Goal: Task Accomplishment & Management: Manage account settings

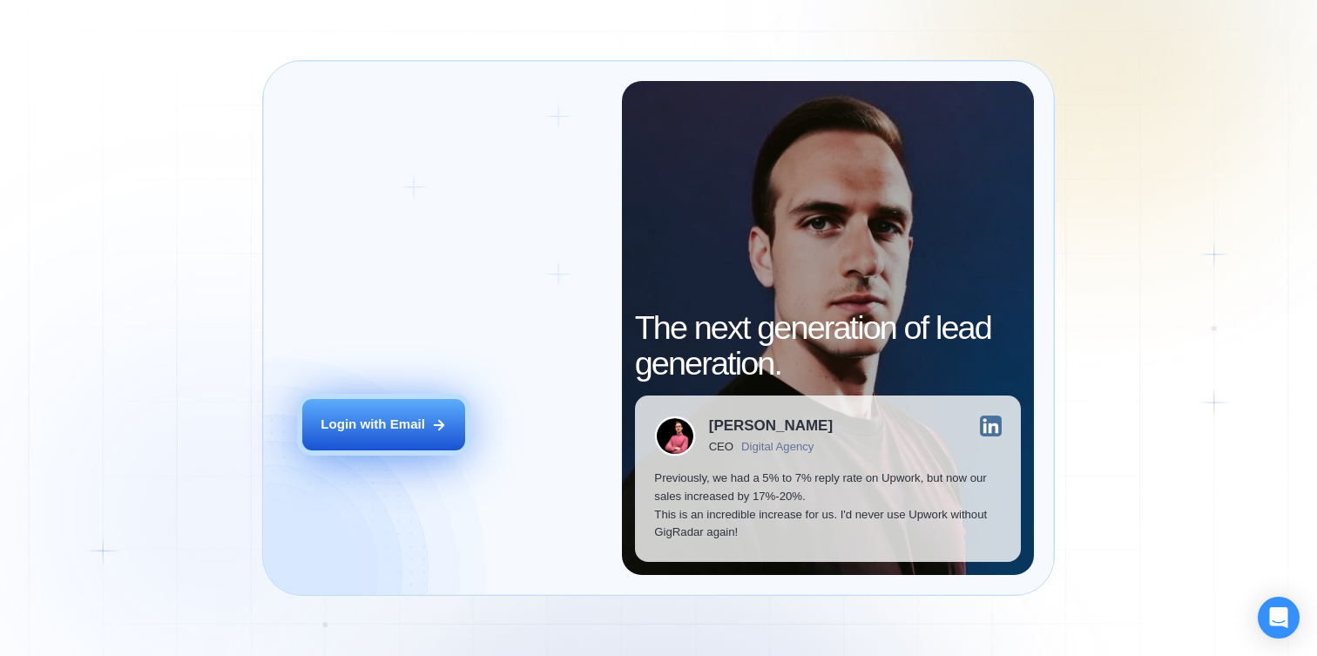
click at [413, 403] on button "Login with Email" at bounding box center [383, 424] width 163 height 51
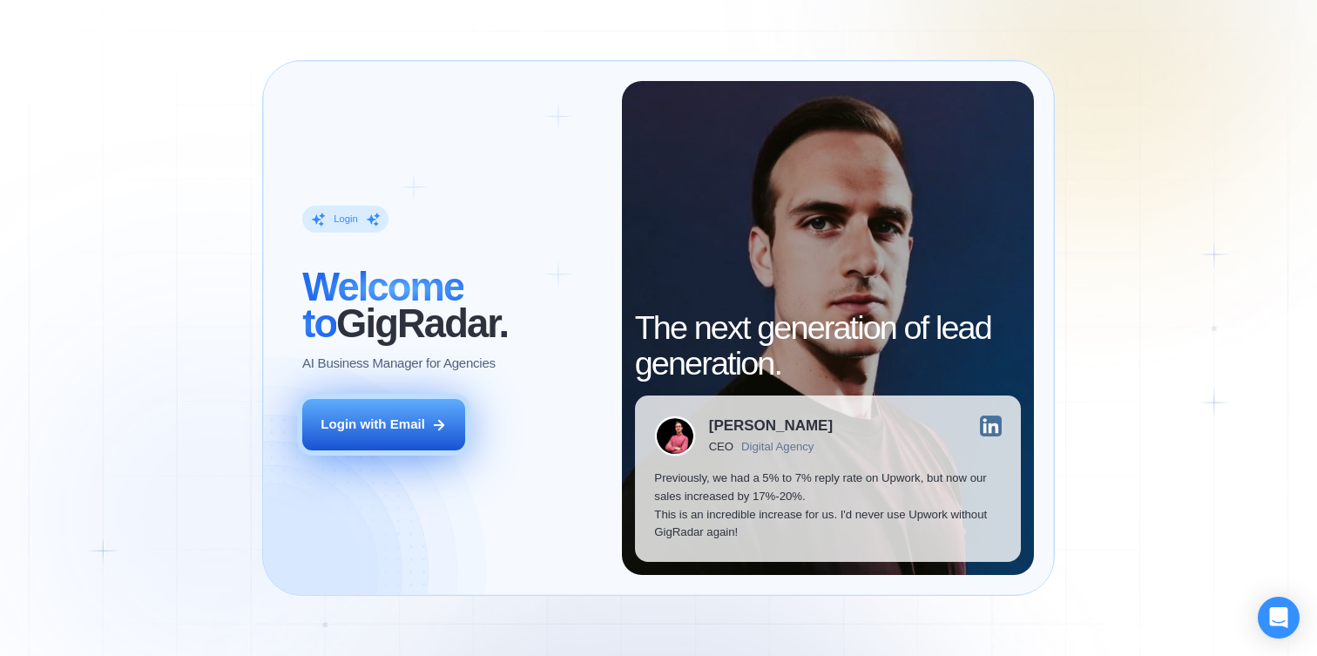
click at [383, 430] on div "Login with Email" at bounding box center [373, 425] width 105 height 18
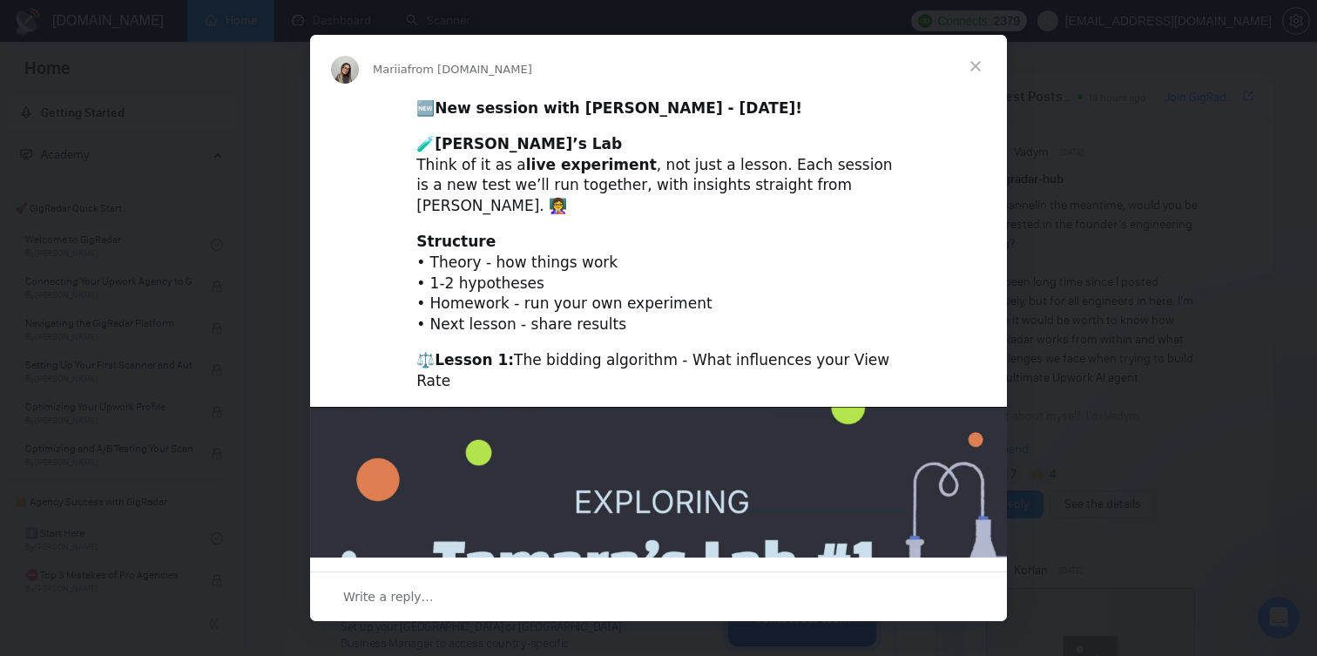
click at [983, 63] on span "Close" at bounding box center [976, 66] width 63 height 63
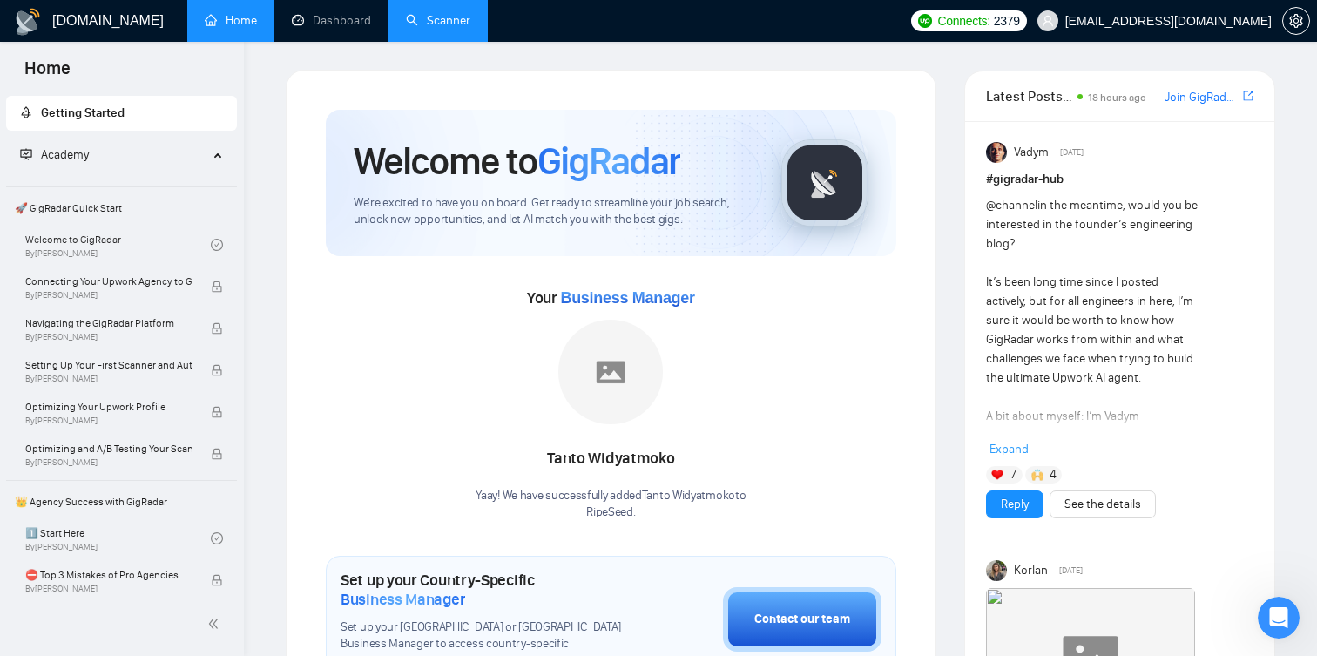
click at [444, 13] on link "Scanner" at bounding box center [438, 20] width 64 height 15
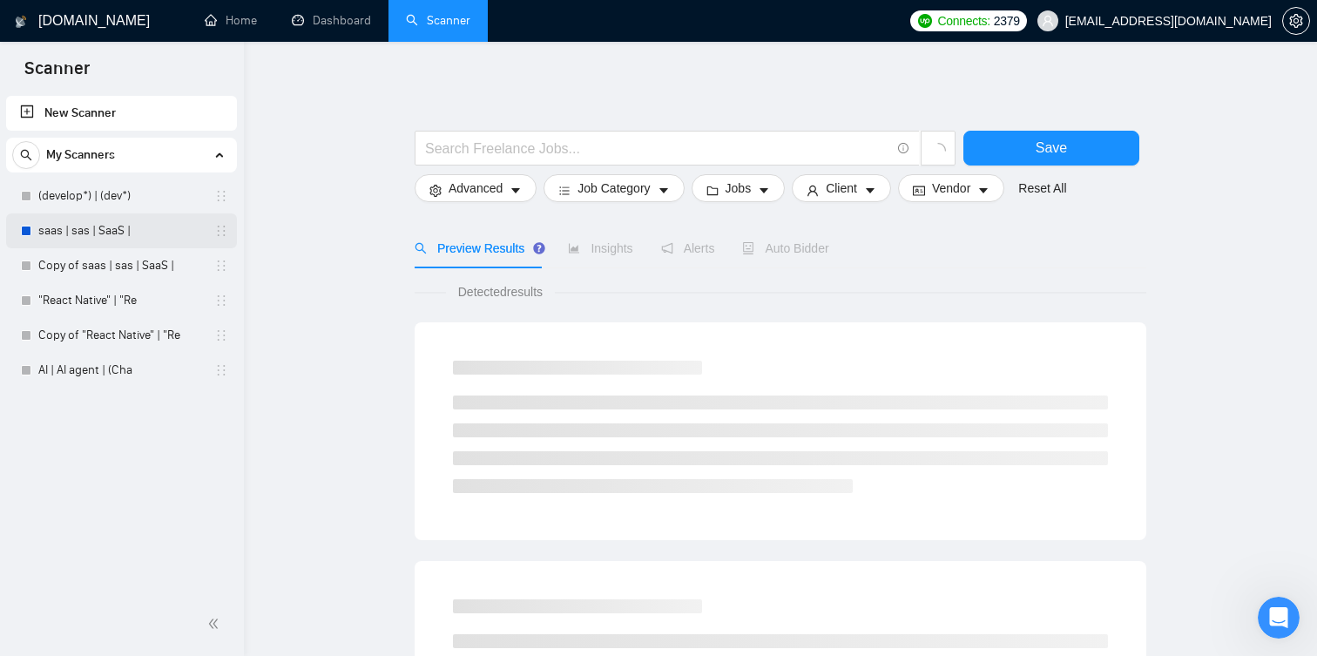
click at [120, 233] on link "saas | sas | SaaS |" at bounding box center [121, 230] width 166 height 35
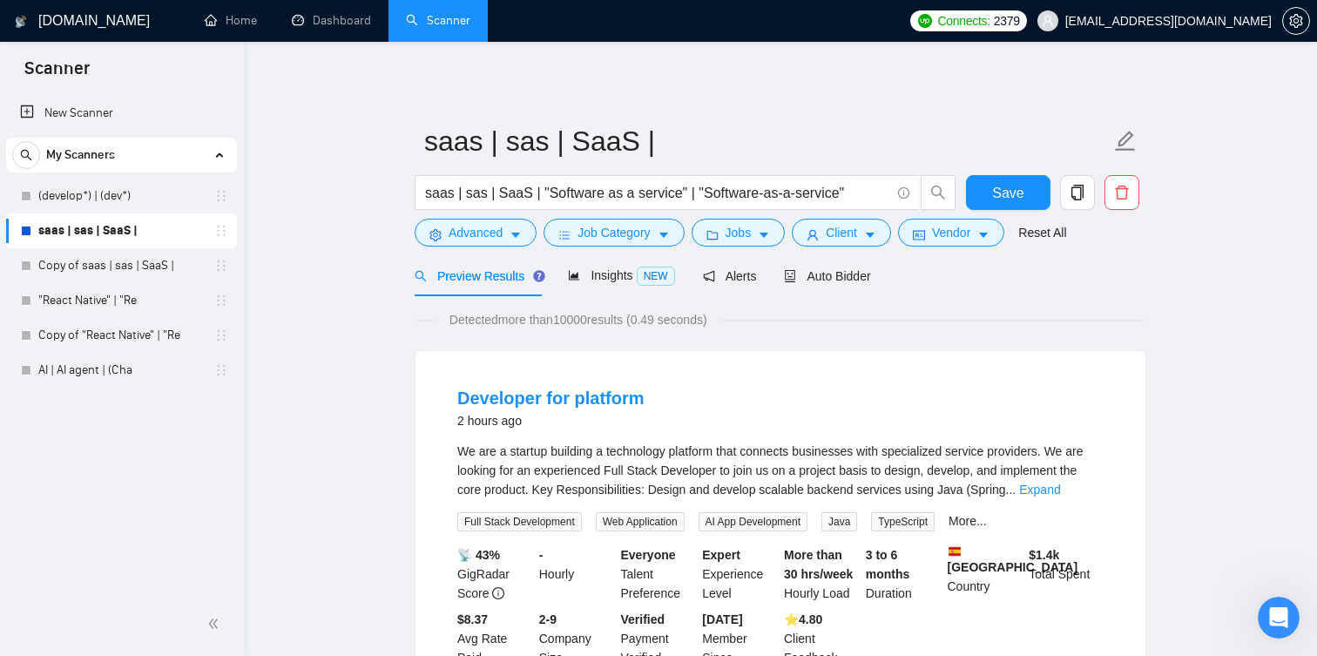
click at [1300, 17] on icon "setting" at bounding box center [1297, 21] width 14 height 14
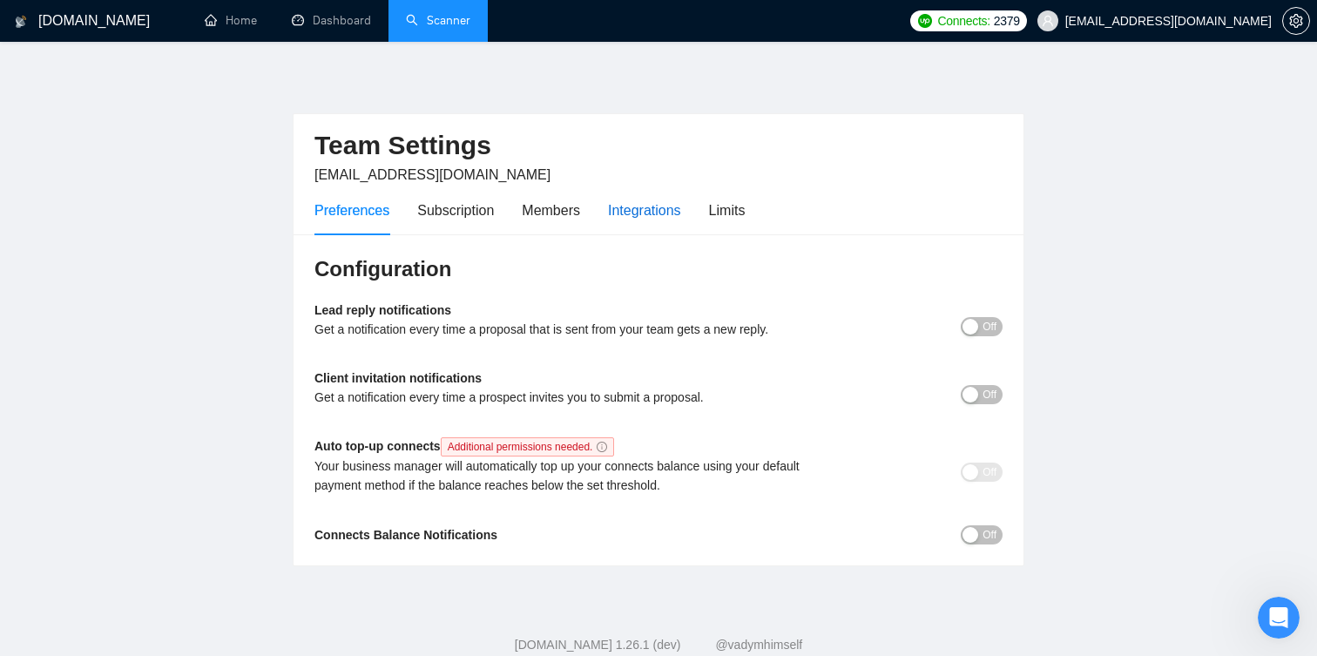
click at [650, 214] on div "Integrations" at bounding box center [644, 211] width 73 height 22
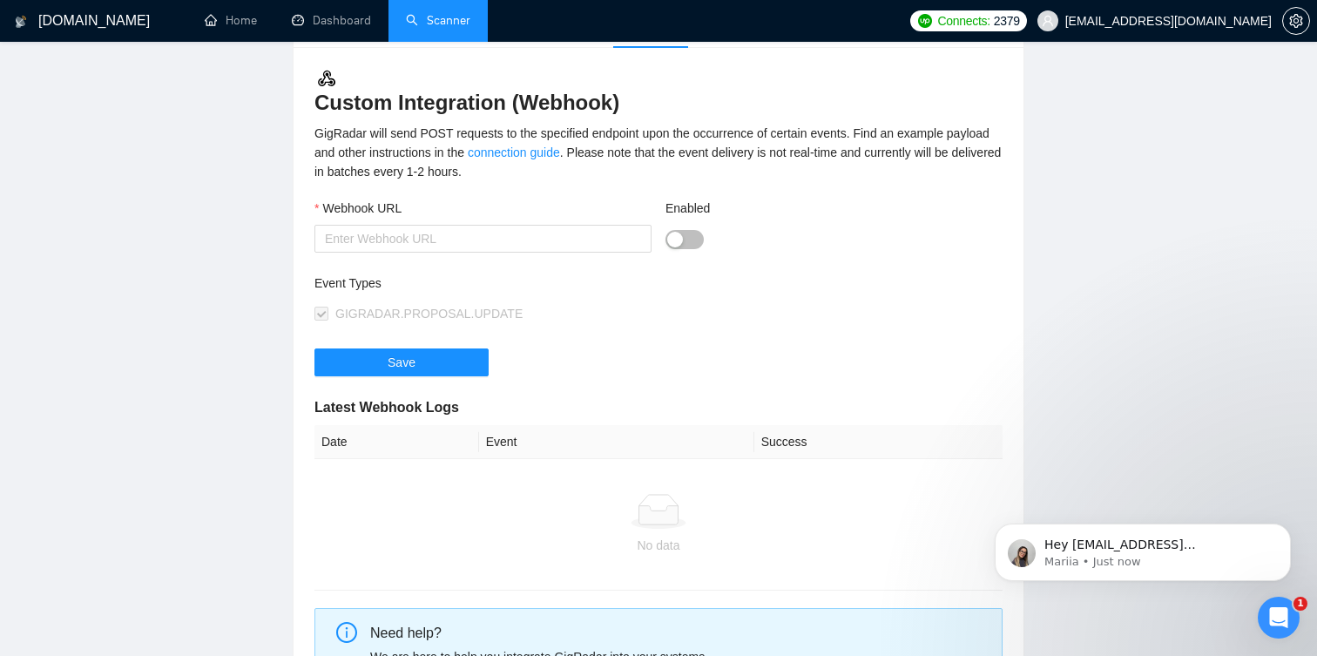
click at [687, 241] on button "Enabled" at bounding box center [685, 239] width 38 height 19
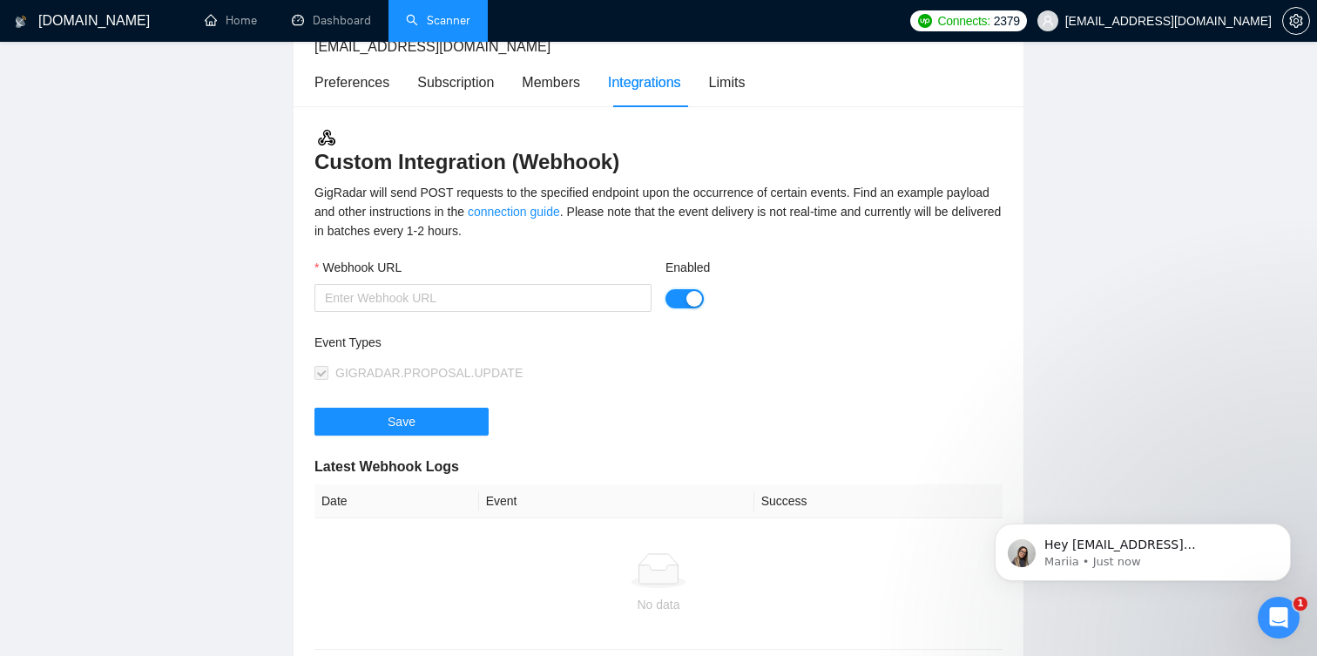
scroll to position [115, 0]
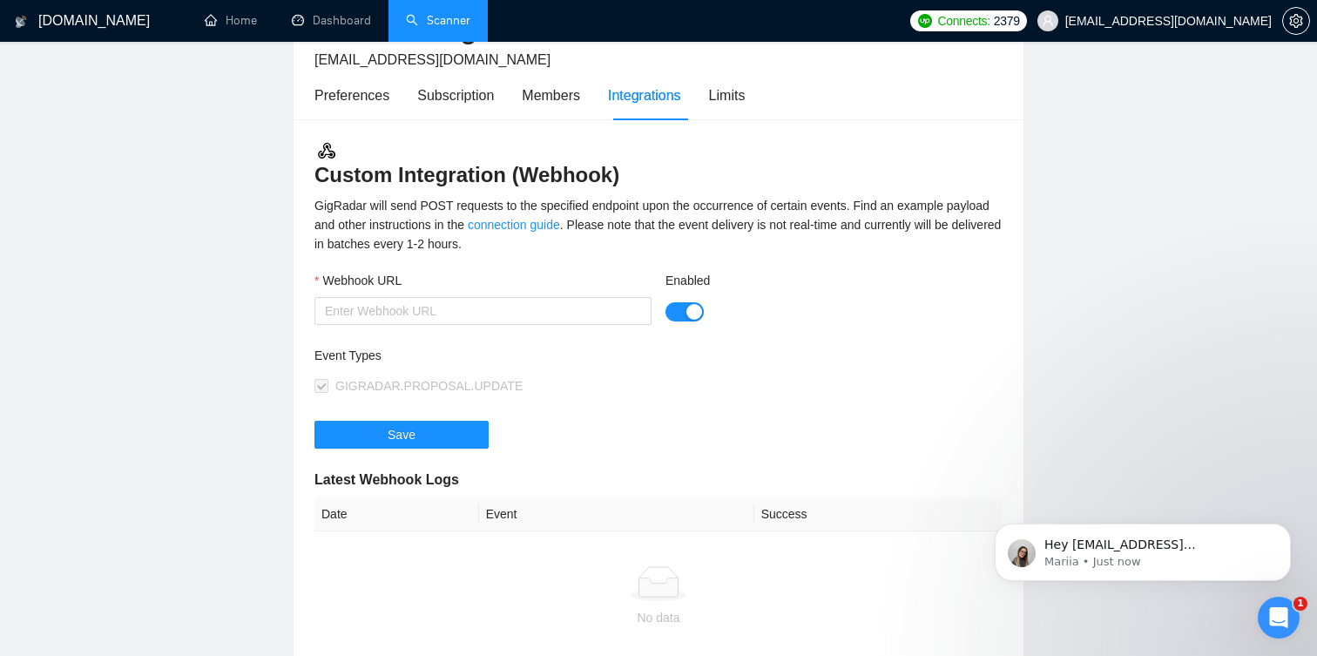
click at [691, 308] on div "button" at bounding box center [695, 312] width 16 height 16
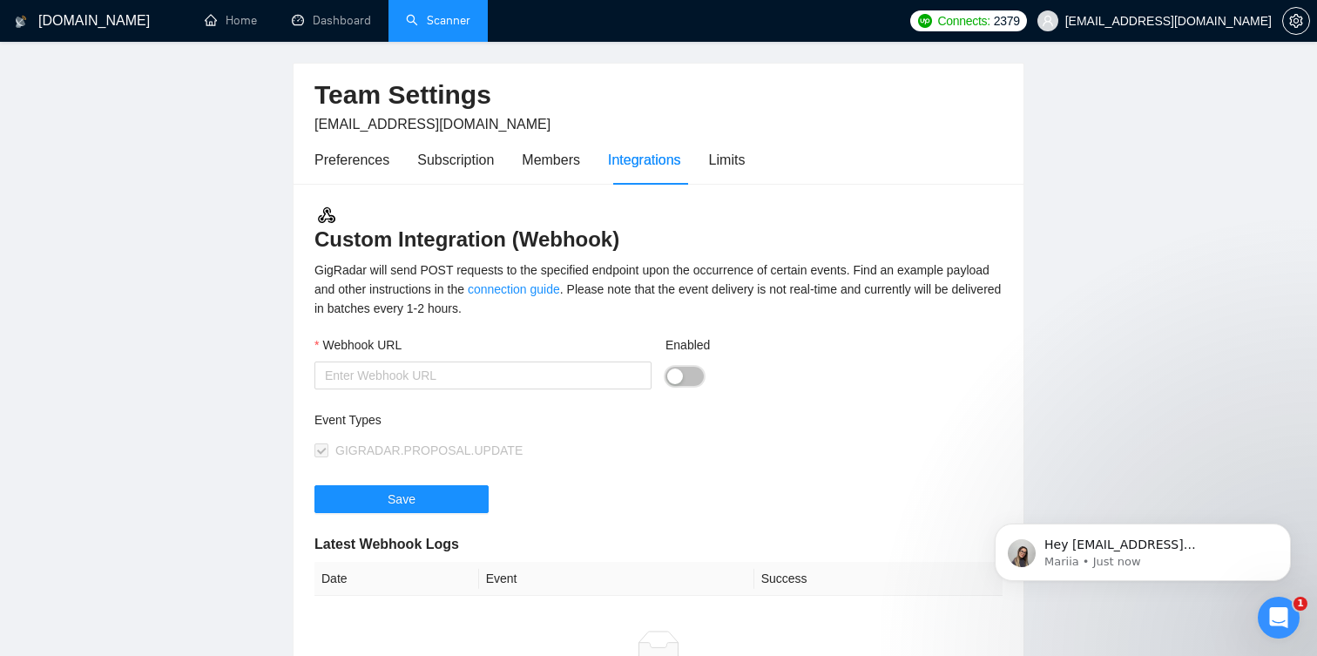
scroll to position [80, 0]
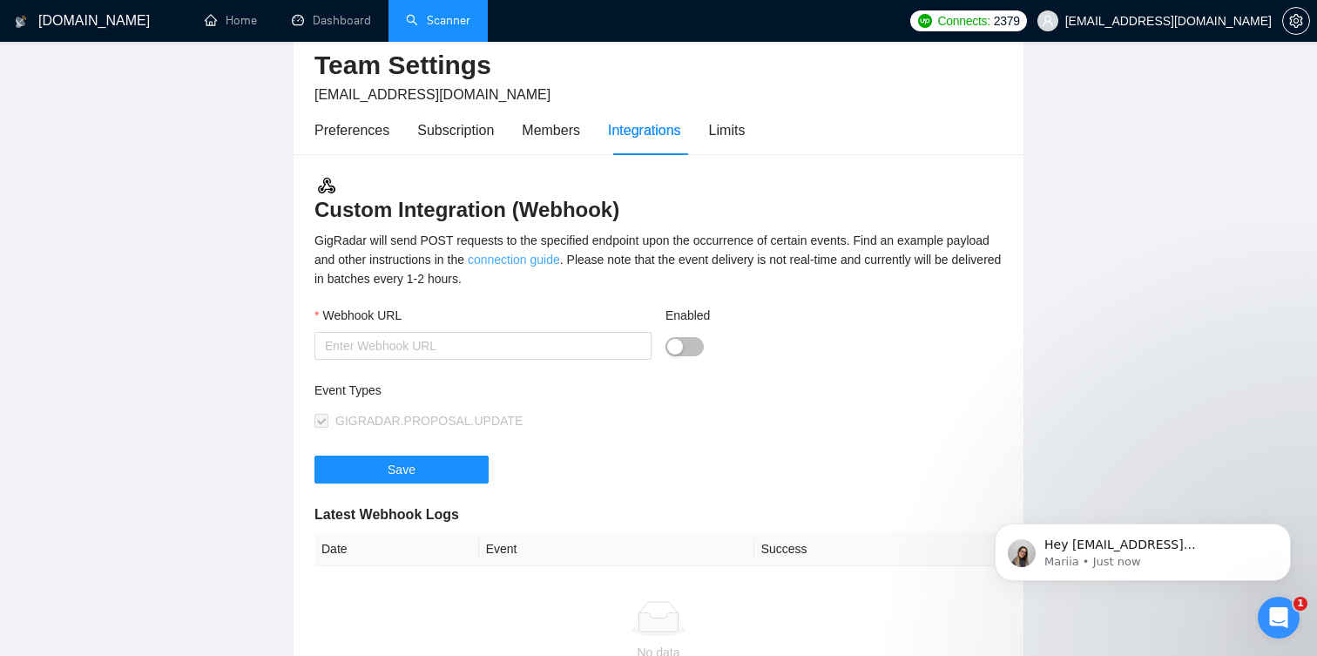
click at [560, 257] on link "connection guide" at bounding box center [514, 260] width 92 height 14
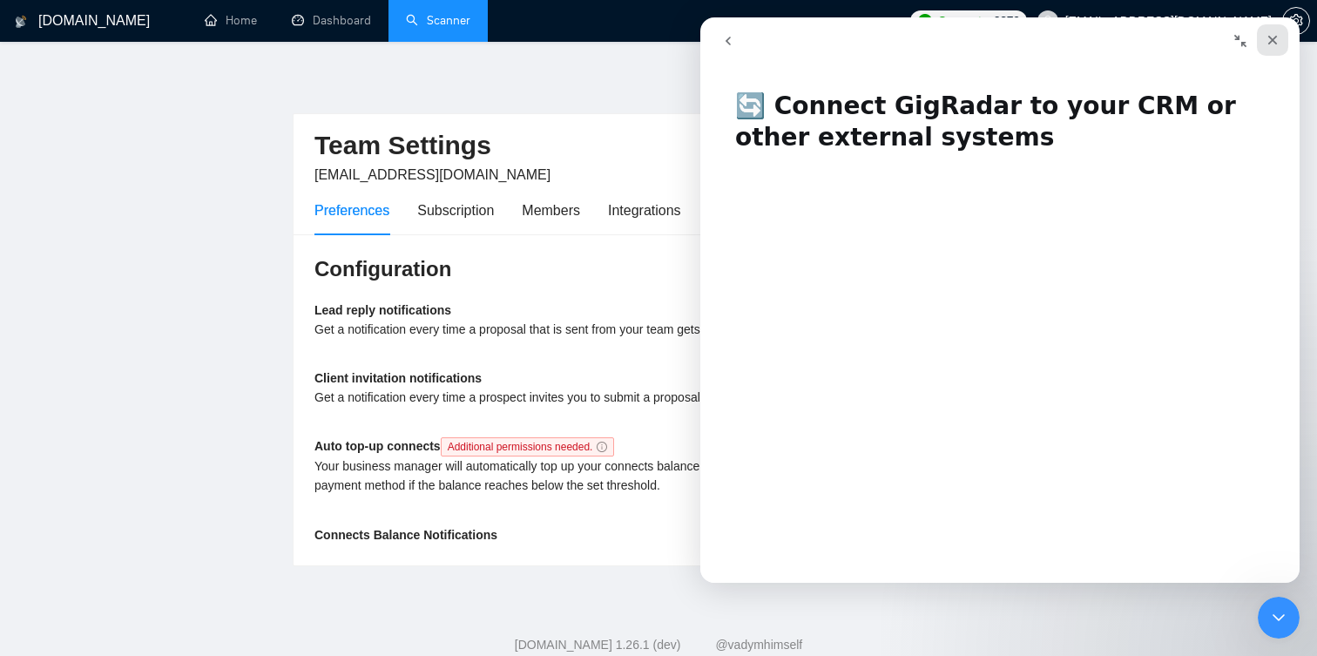
click at [1272, 40] on icon "Close" at bounding box center [1274, 41] width 10 height 10
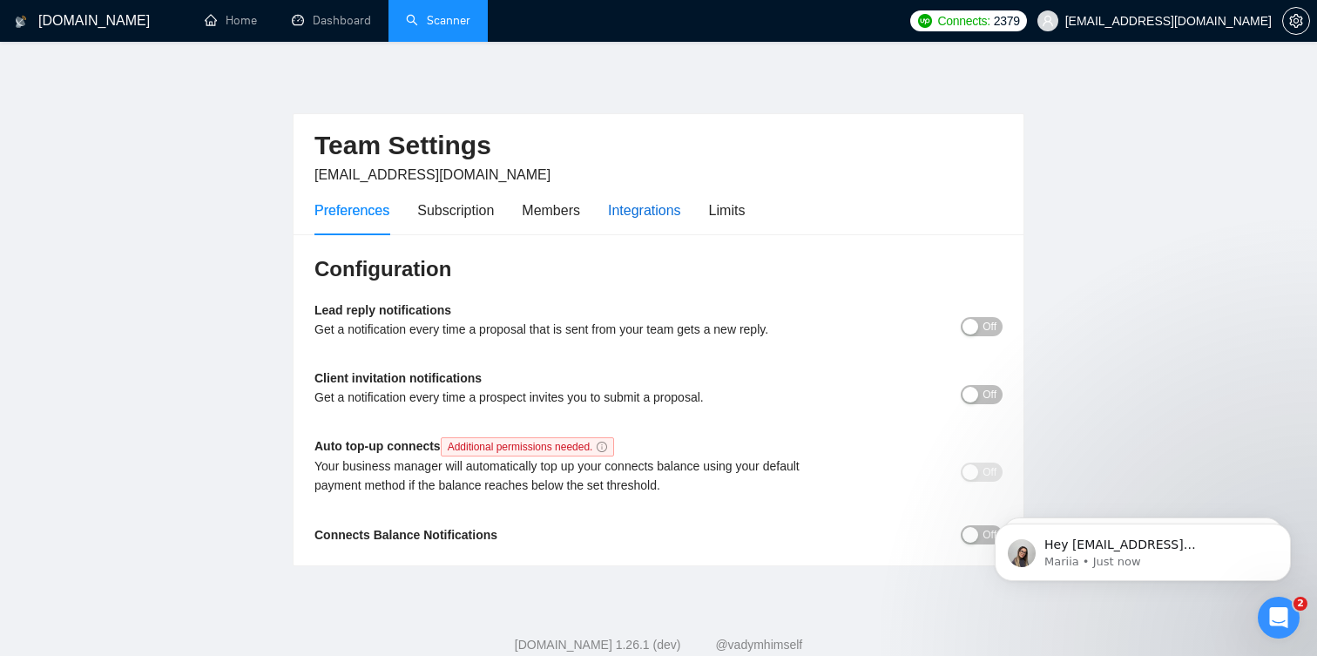
click at [645, 220] on div "Integrations" at bounding box center [644, 211] width 73 height 22
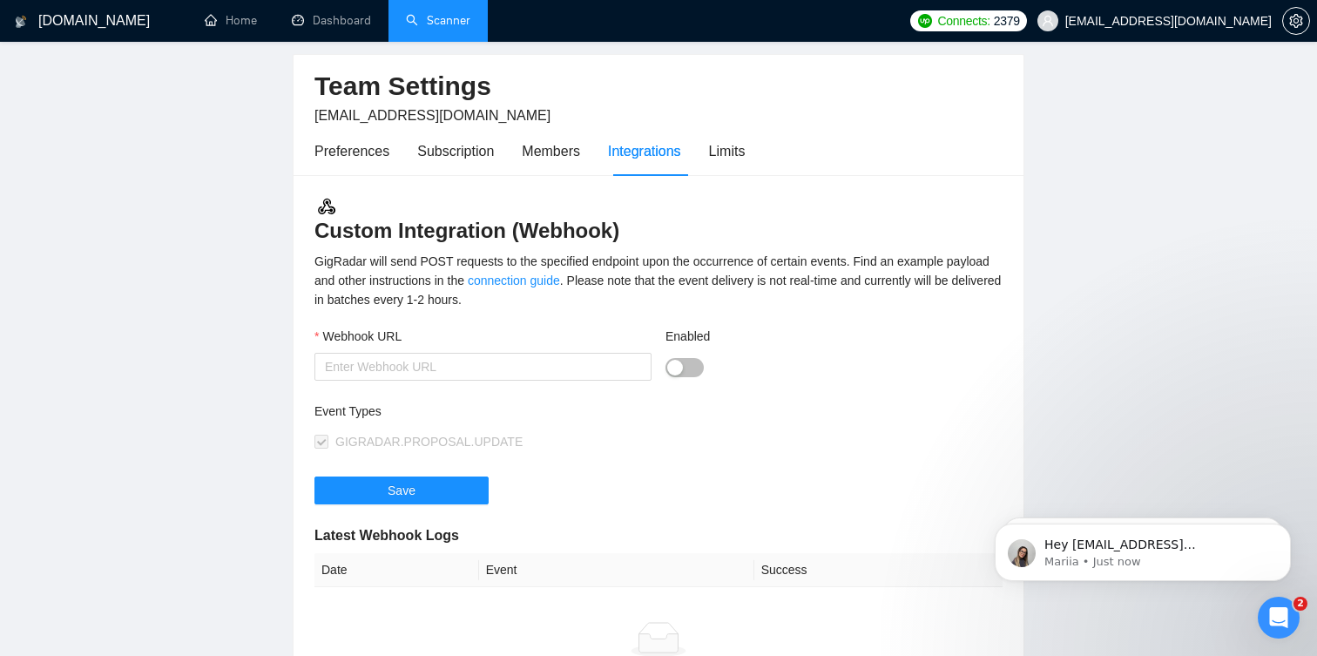
scroll to position [104, 0]
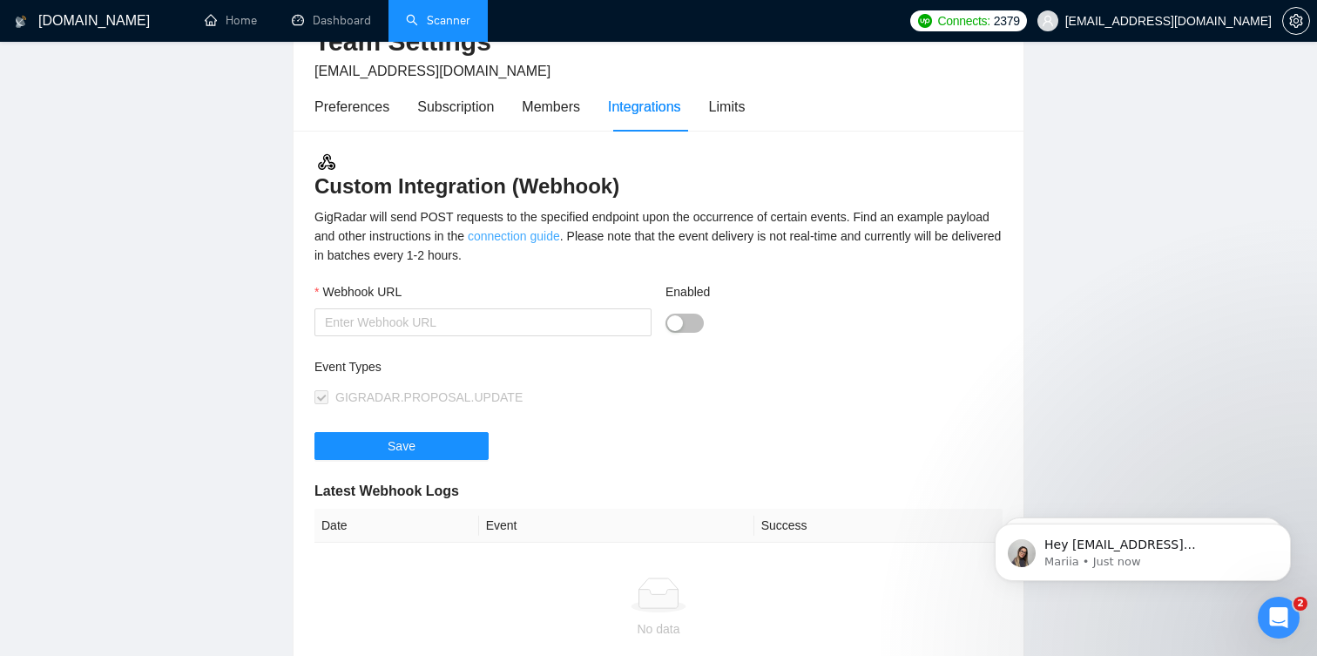
click at [560, 234] on link "connection guide" at bounding box center [514, 236] width 92 height 14
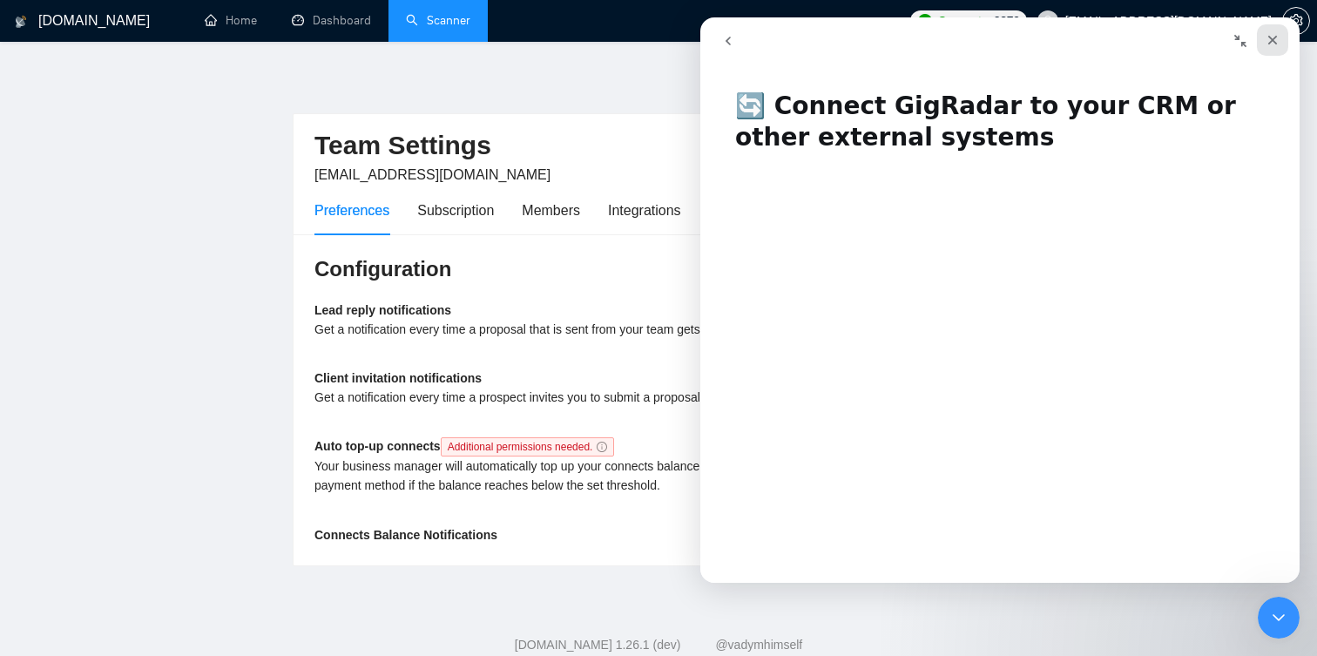
click at [1277, 34] on icon "Close" at bounding box center [1273, 40] width 14 height 14
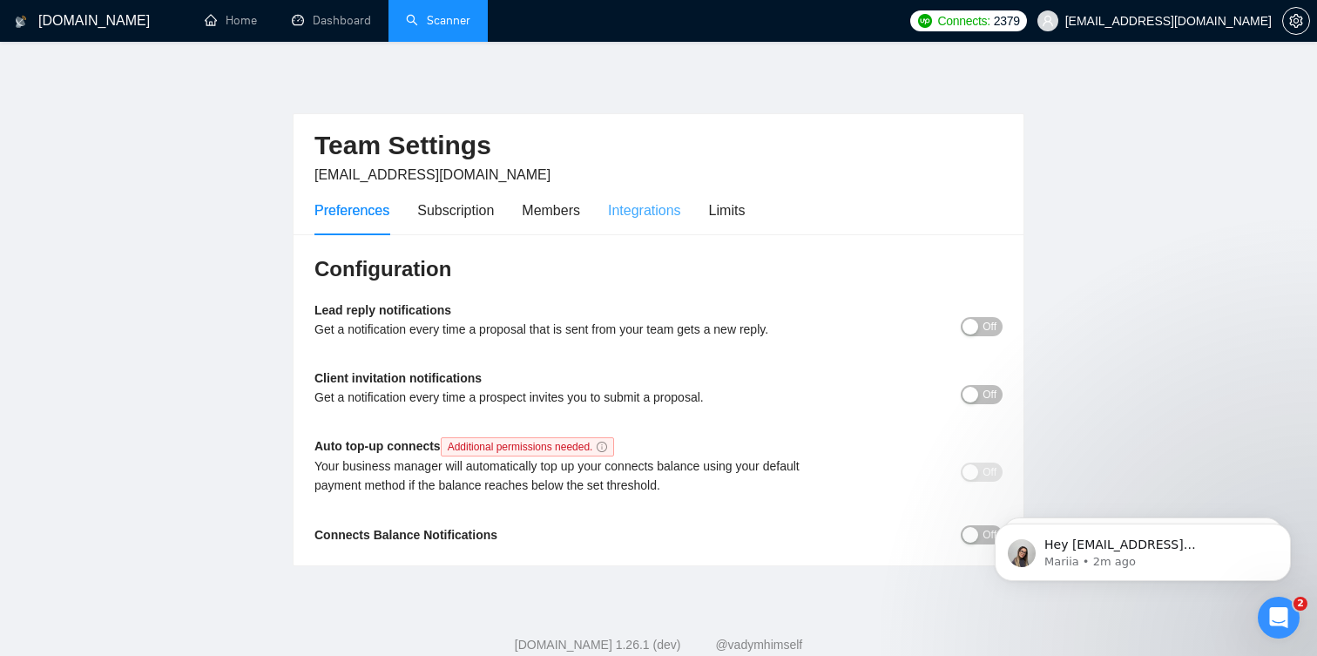
click at [632, 194] on div "Integrations" at bounding box center [644, 211] width 73 height 50
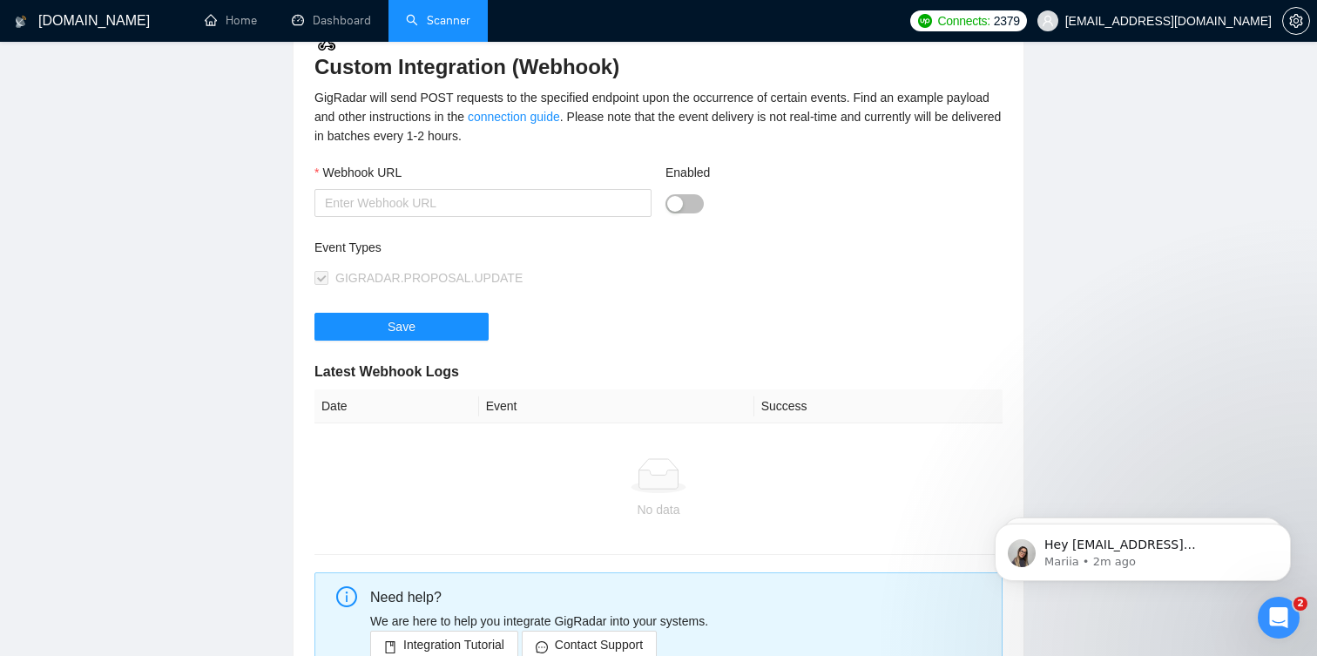
scroll to position [115, 0]
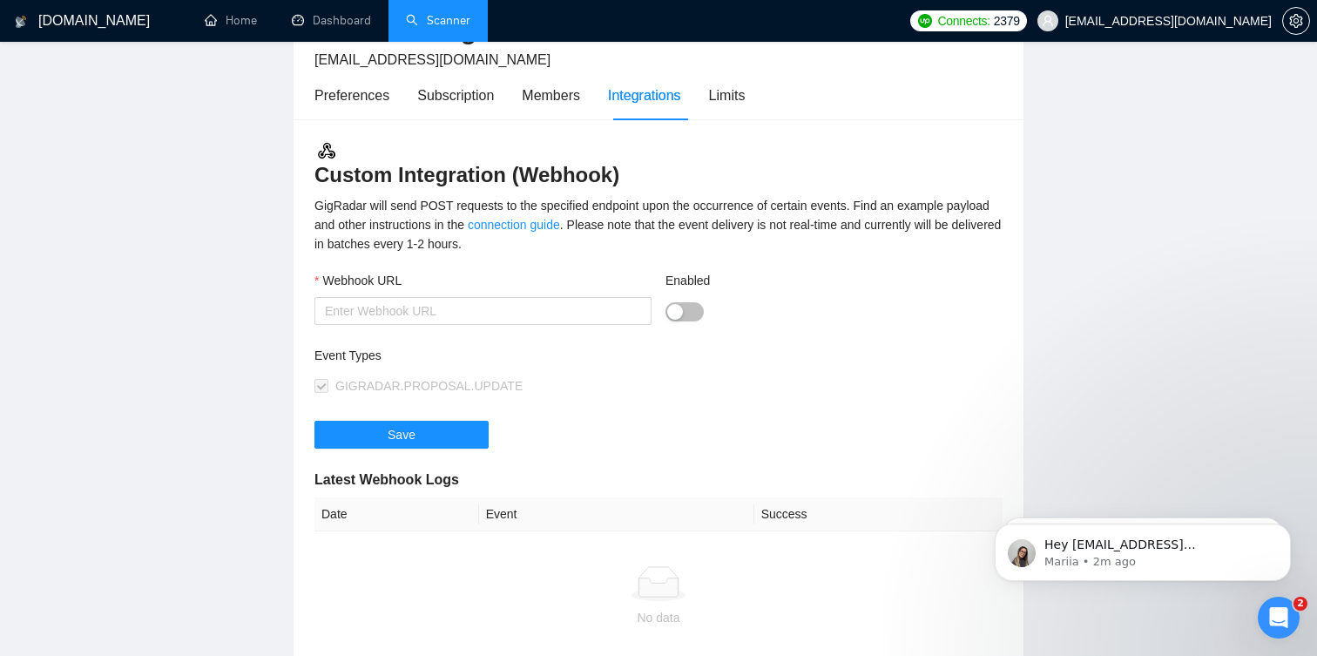
click at [399, 325] on div "Webhook URL" at bounding box center [483, 308] width 351 height 75
click at [447, 308] on input "Webhook URL" at bounding box center [483, 311] width 337 height 28
paste input "https://n8n.internal.ripeseed.io/webhook-test/be6a8bf1-fa4a-4b78-ad7a-59c0255f1…"
click at [684, 309] on button "Enabled" at bounding box center [685, 311] width 38 height 19
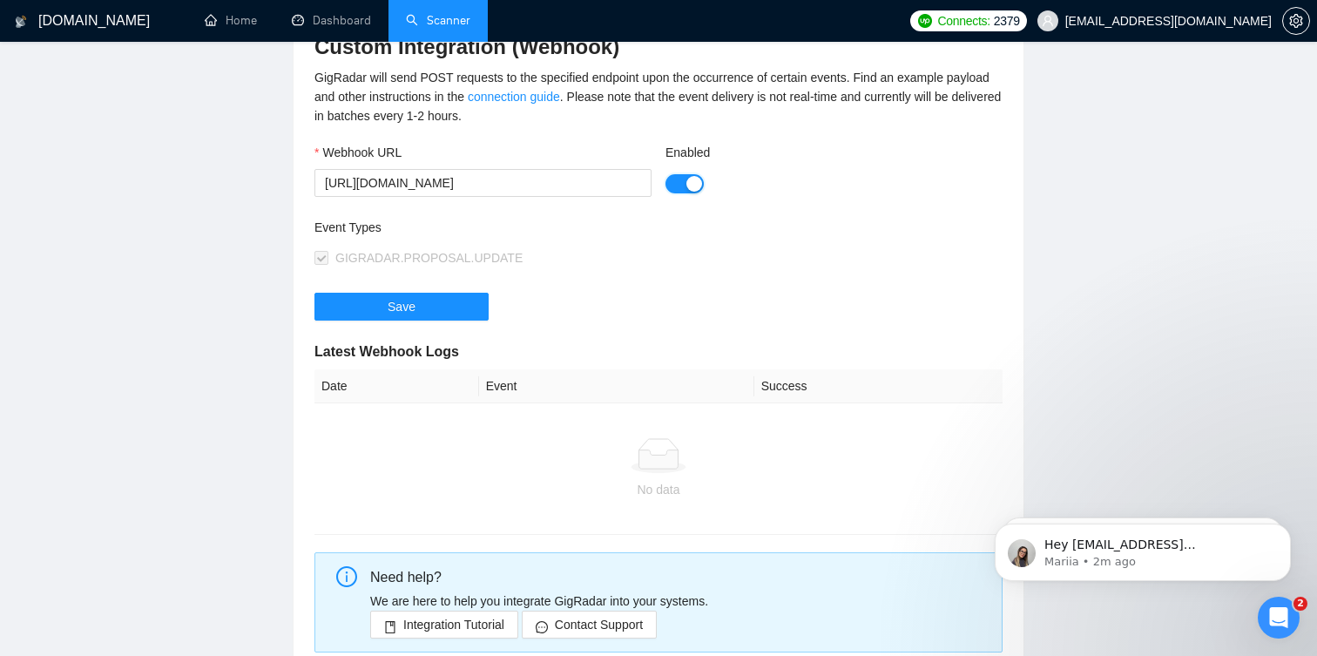
scroll to position [252, 0]
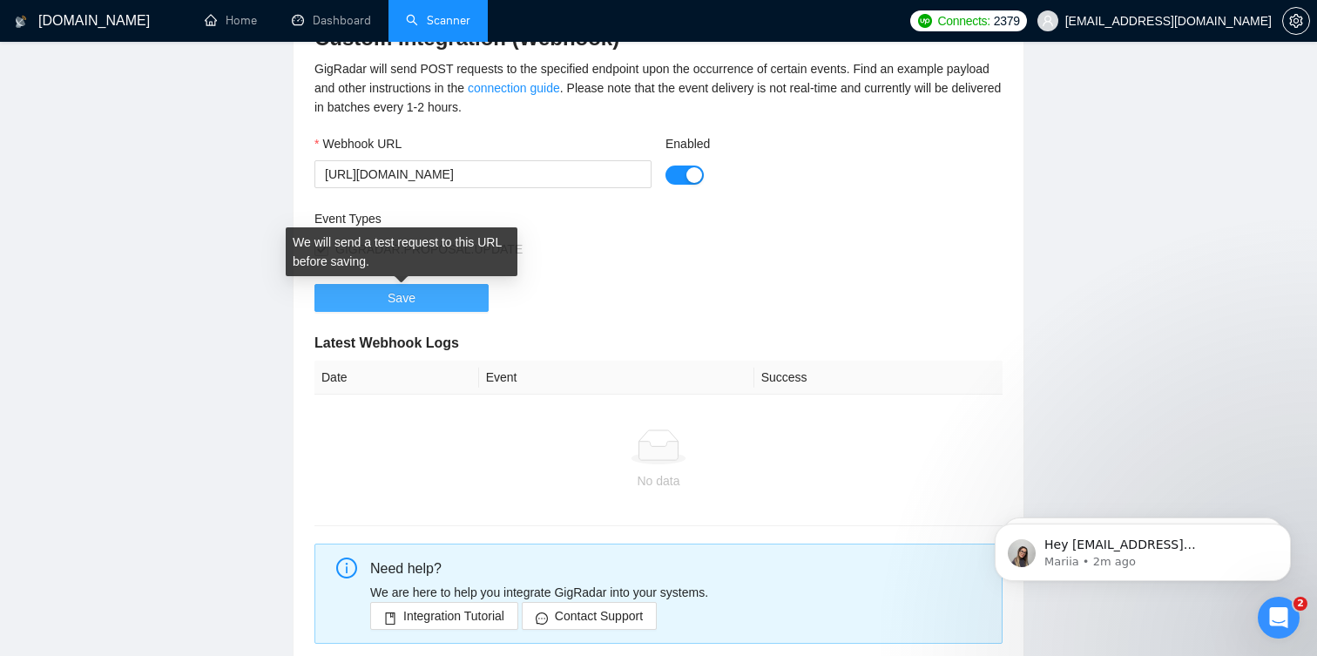
click at [438, 295] on button "Save" at bounding box center [402, 298] width 174 height 28
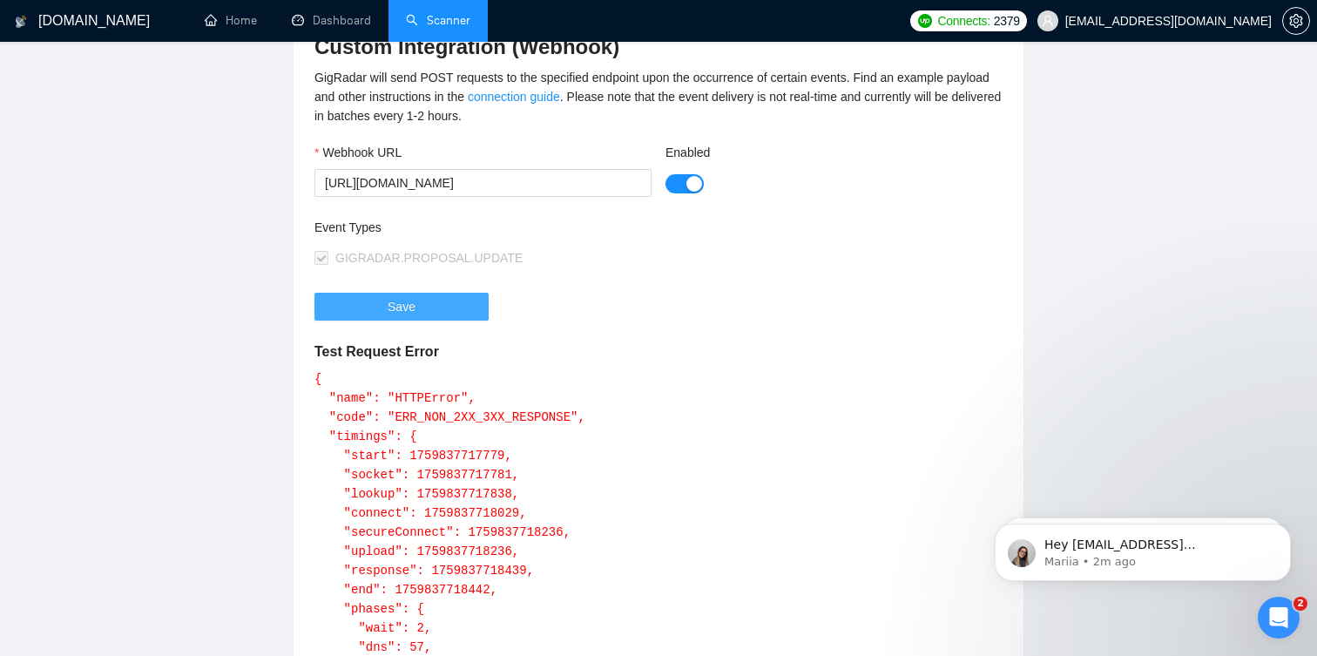
scroll to position [221, 0]
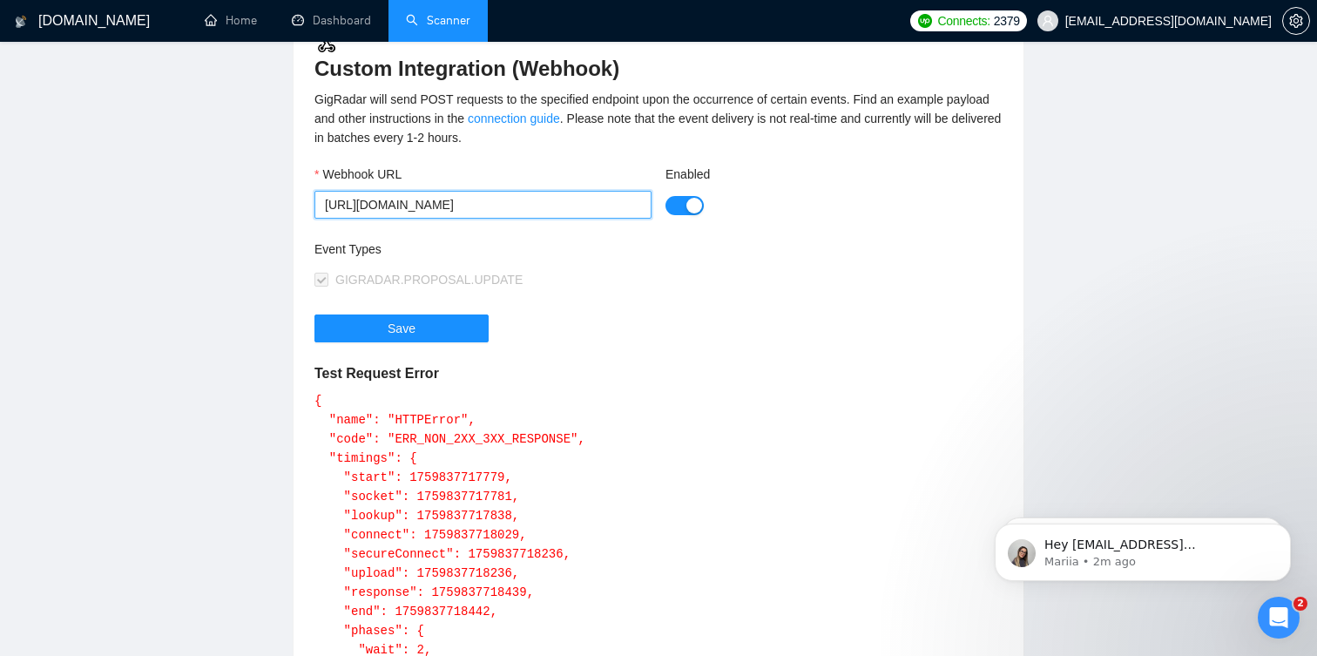
click at [499, 207] on input "https://n8n.internal.ripeseed.io/webhook-test/be6a8bf1-fa4a-4b78-ad7a-59c0255f1…" at bounding box center [483, 205] width 337 height 28
paste input "text"
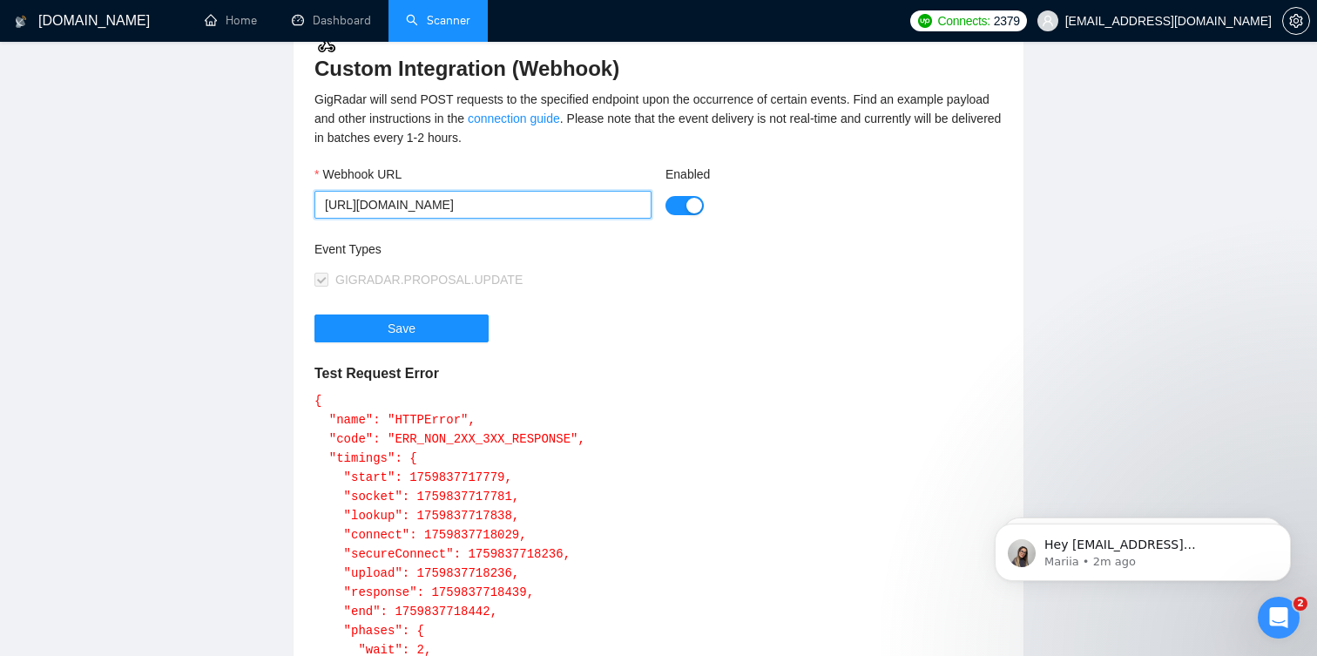
type input "[URL][DOMAIN_NAME]"
click at [684, 237] on div "Enabled" at bounding box center [834, 202] width 351 height 75
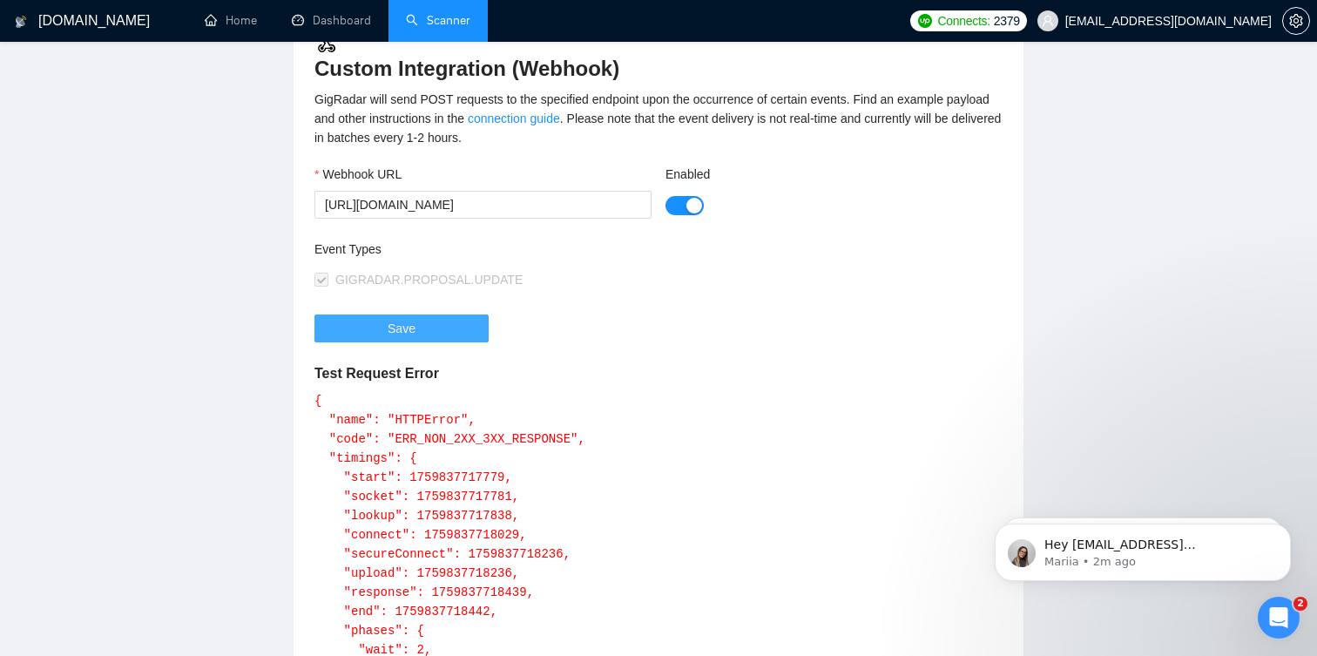
click at [439, 325] on button "Save" at bounding box center [402, 329] width 174 height 28
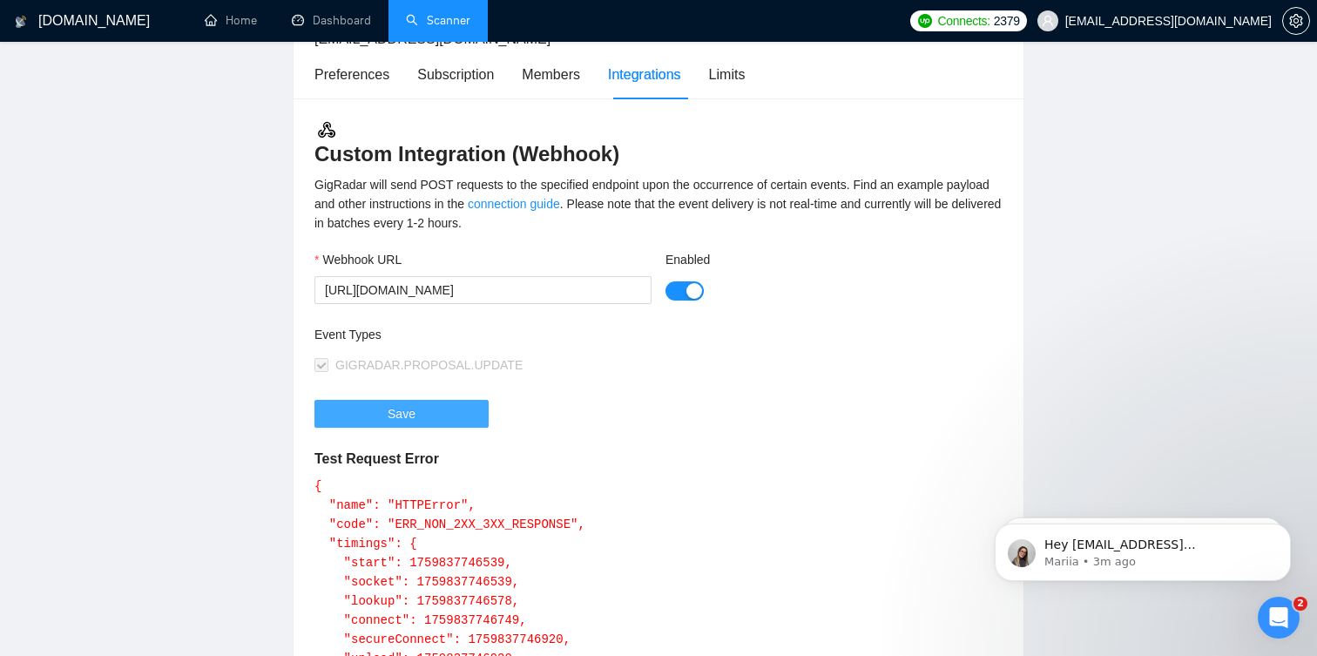
scroll to position [213, 0]
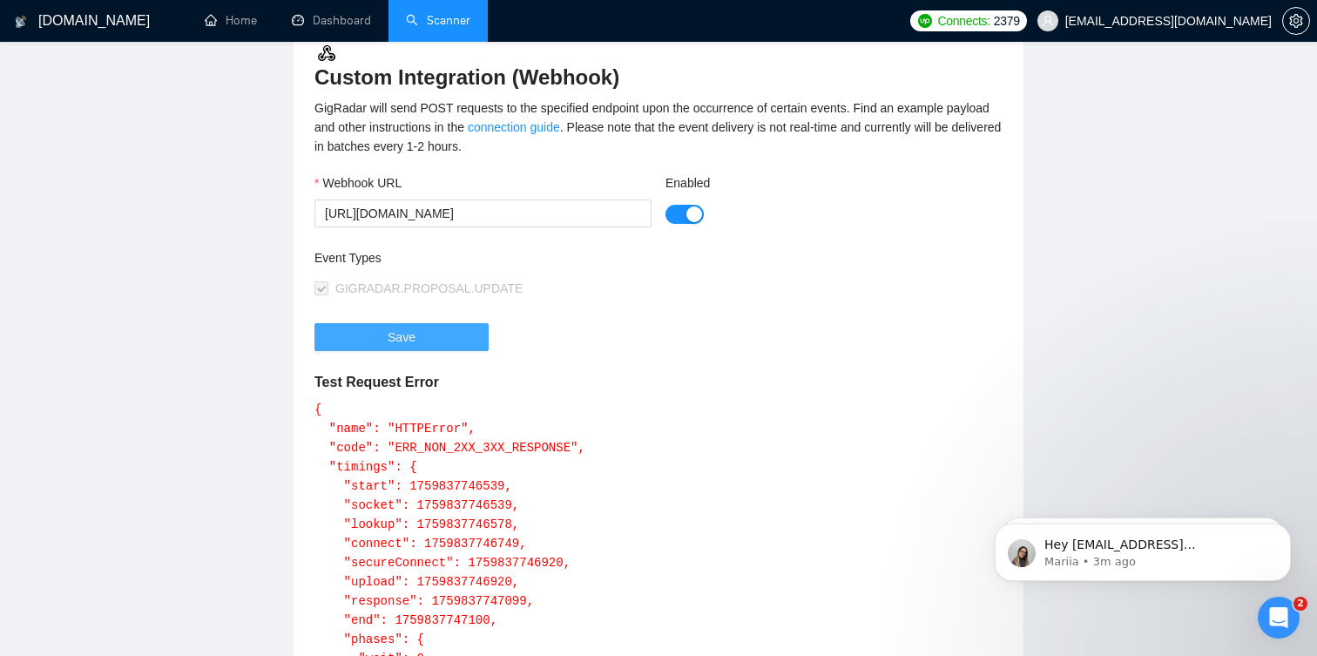
click at [439, 347] on button "Save" at bounding box center [402, 337] width 174 height 28
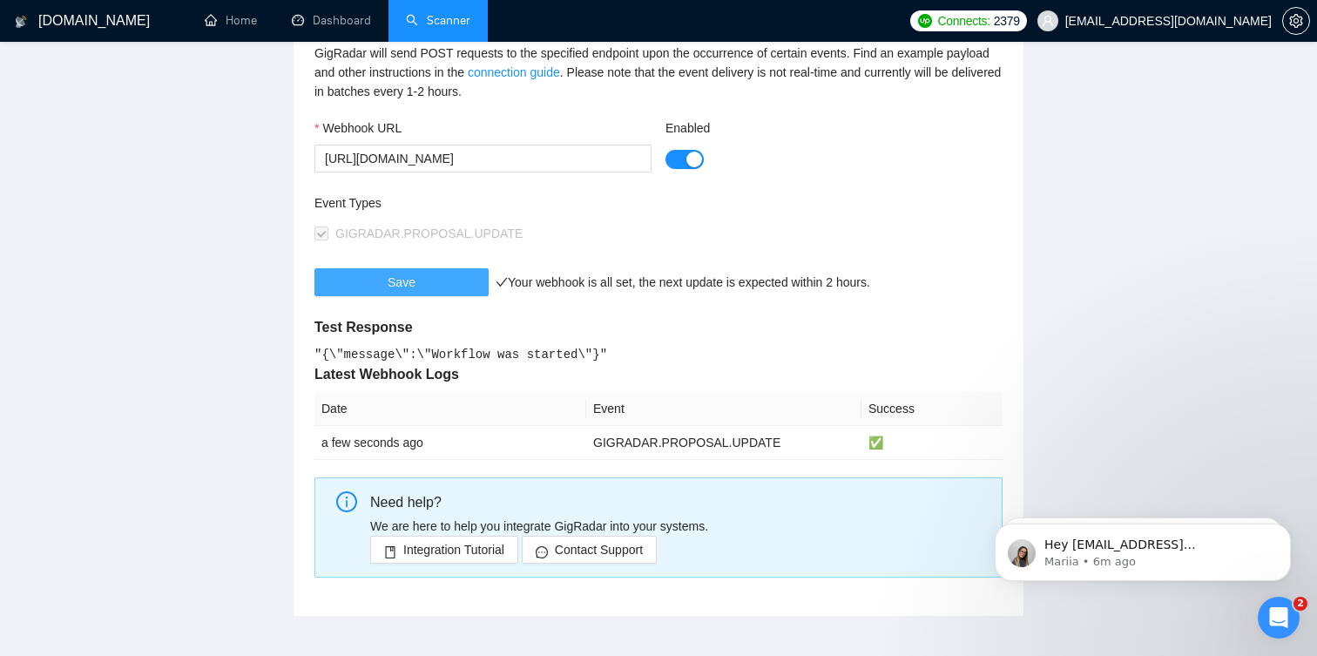
scroll to position [221, 0]
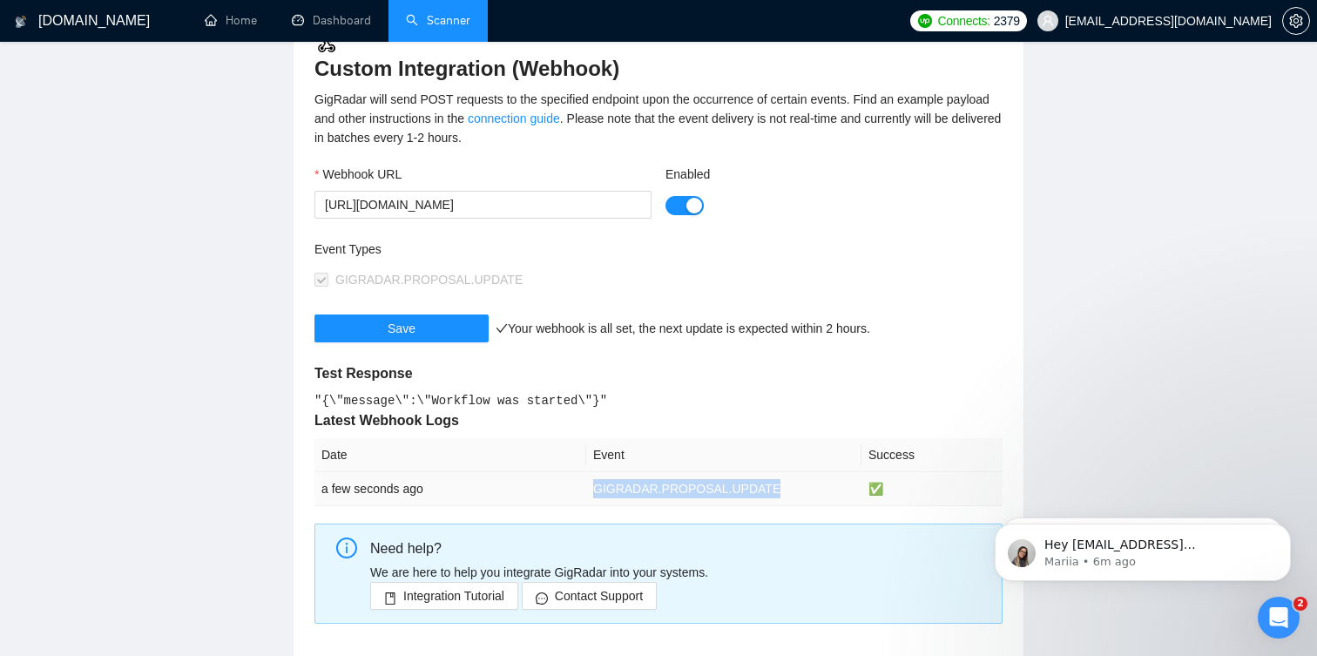
drag, startPoint x: 594, startPoint y: 486, endPoint x: 806, endPoint y: 489, distance: 211.8
click at [806, 489] on td "GIGRADAR.PROPOSAL.UPDATE" at bounding box center [723, 489] width 275 height 34
copy td "GIGRADAR.PROPOSAL.UPDATE"
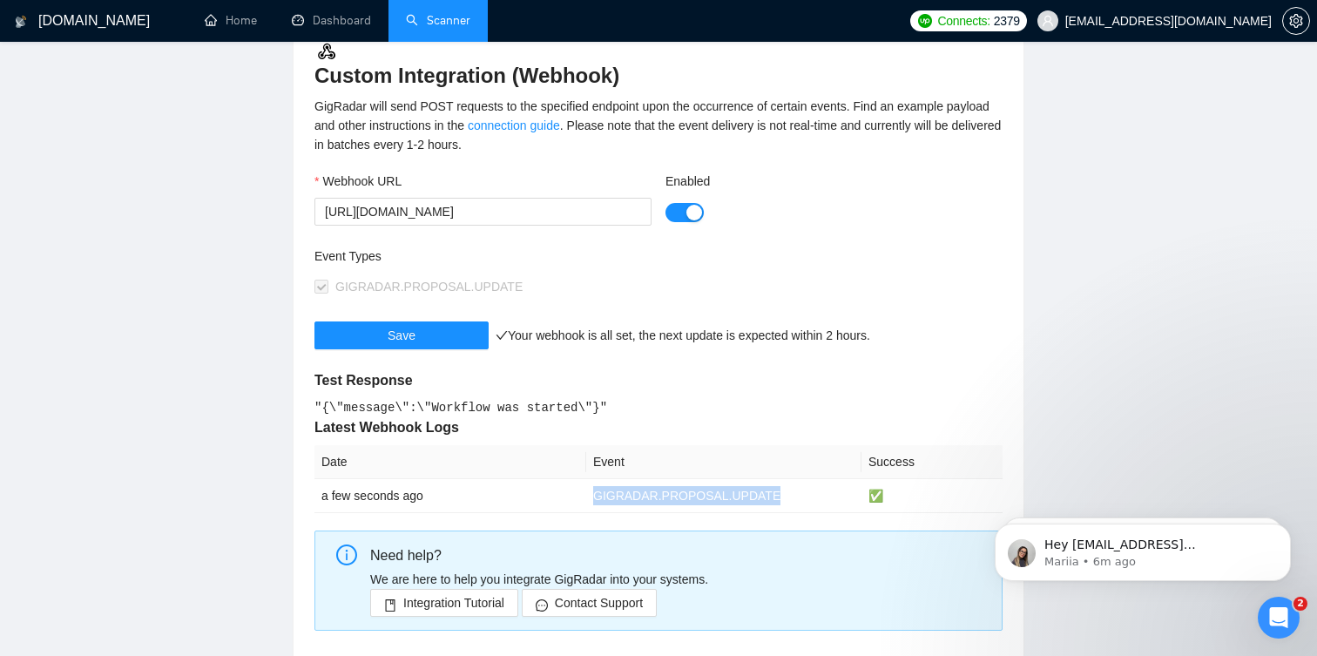
scroll to position [172, 0]
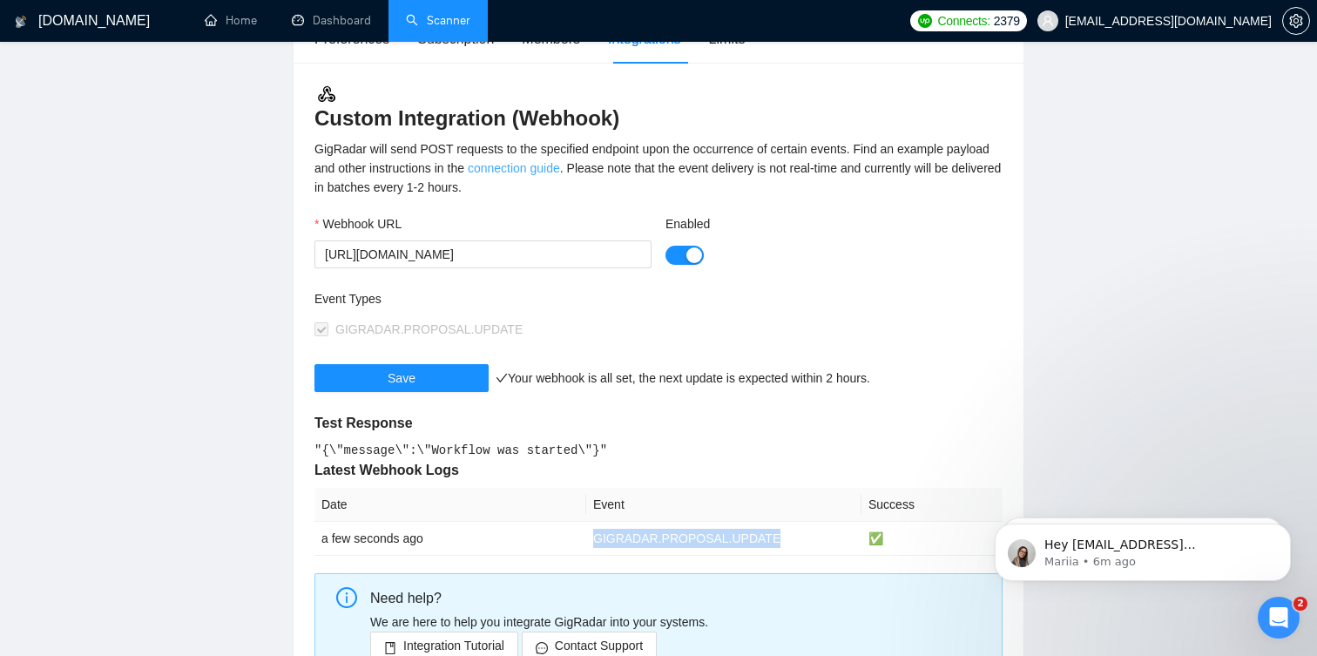
click at [560, 168] on link "connection guide" at bounding box center [514, 168] width 92 height 14
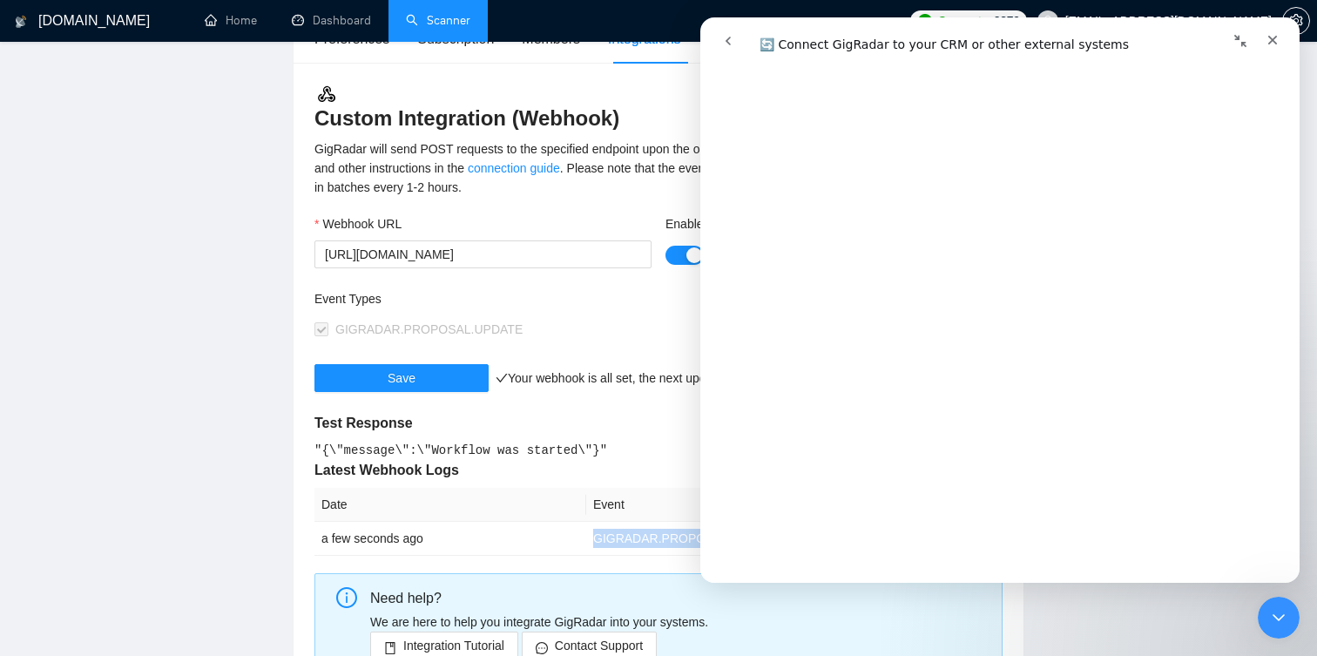
scroll to position [805, 0]
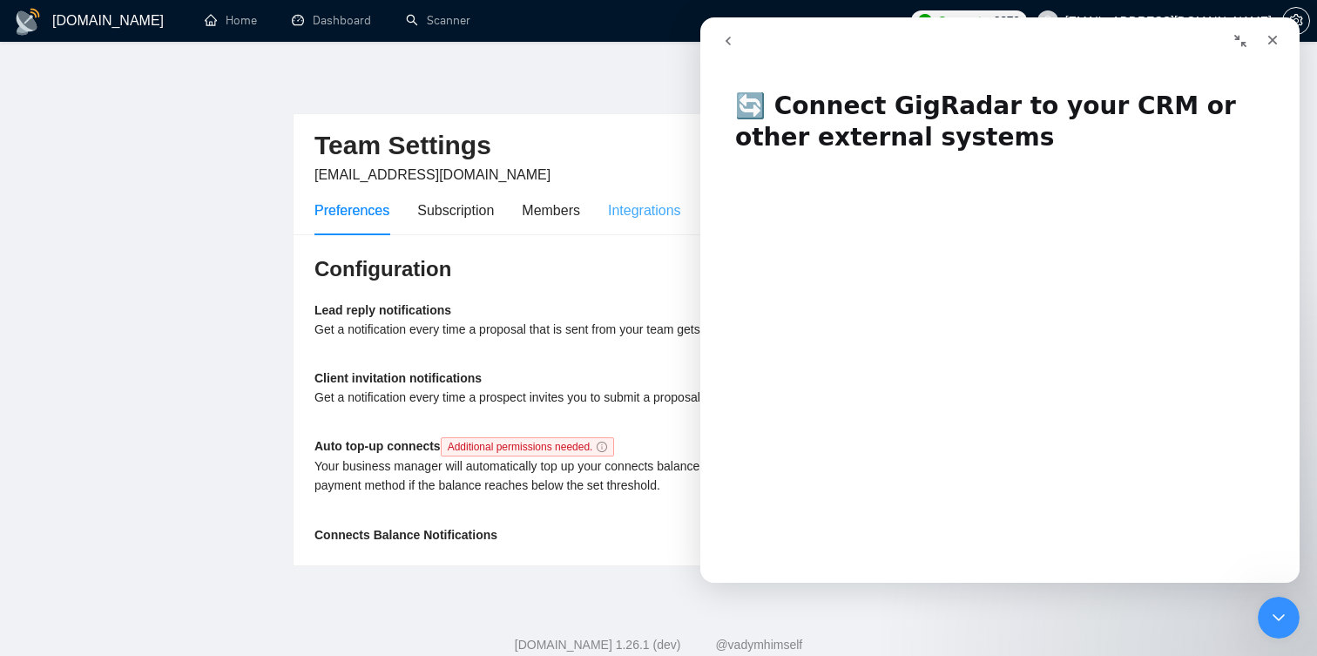
click at [637, 233] on div "Integrations" at bounding box center [644, 211] width 73 height 50
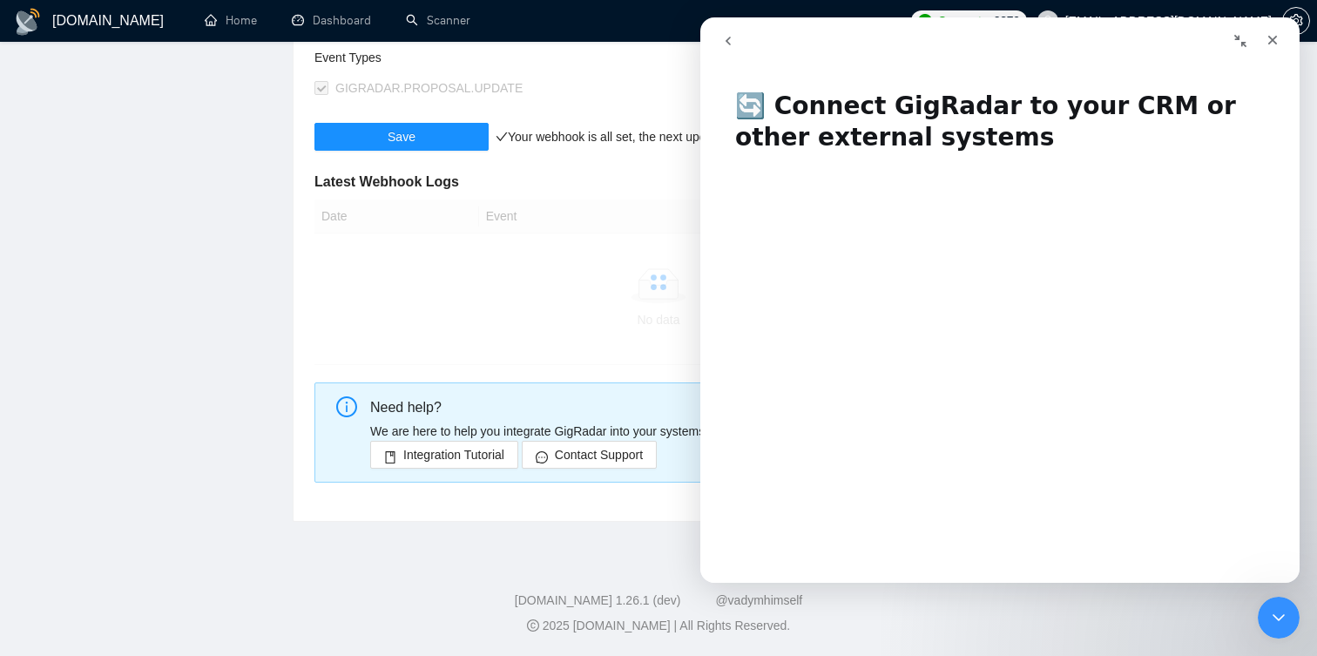
scroll to position [288, 0]
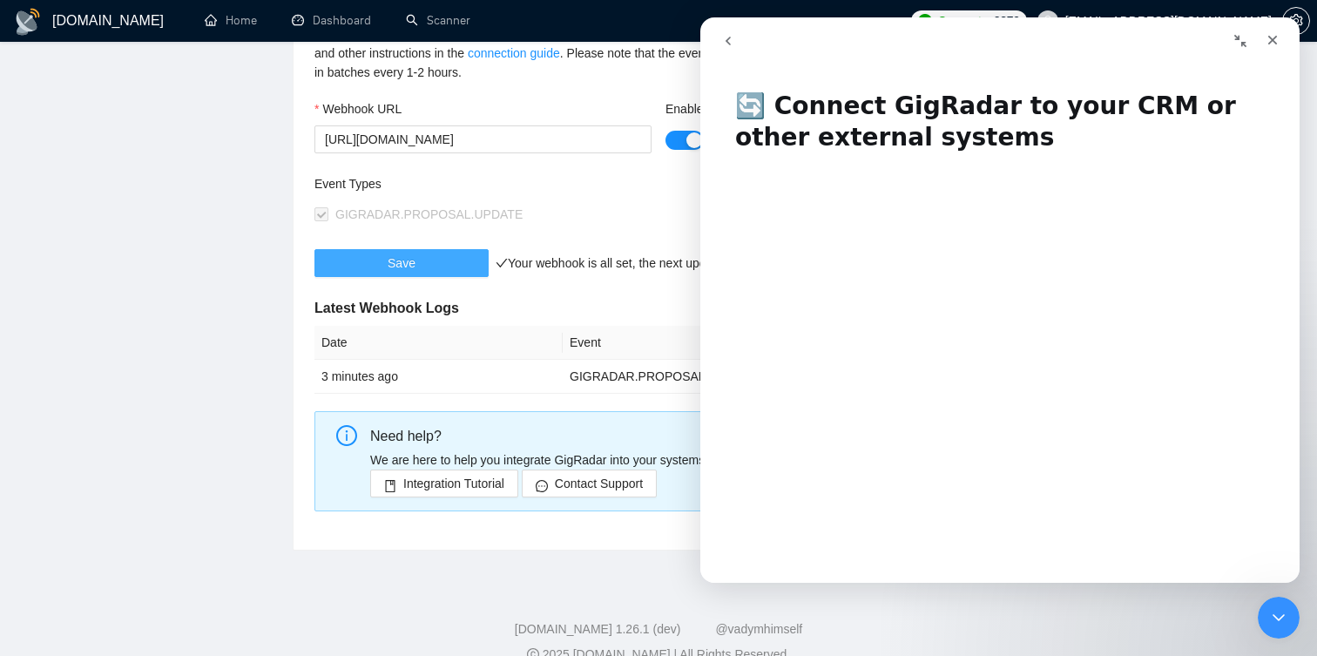
click at [446, 268] on button "Save" at bounding box center [402, 263] width 174 height 28
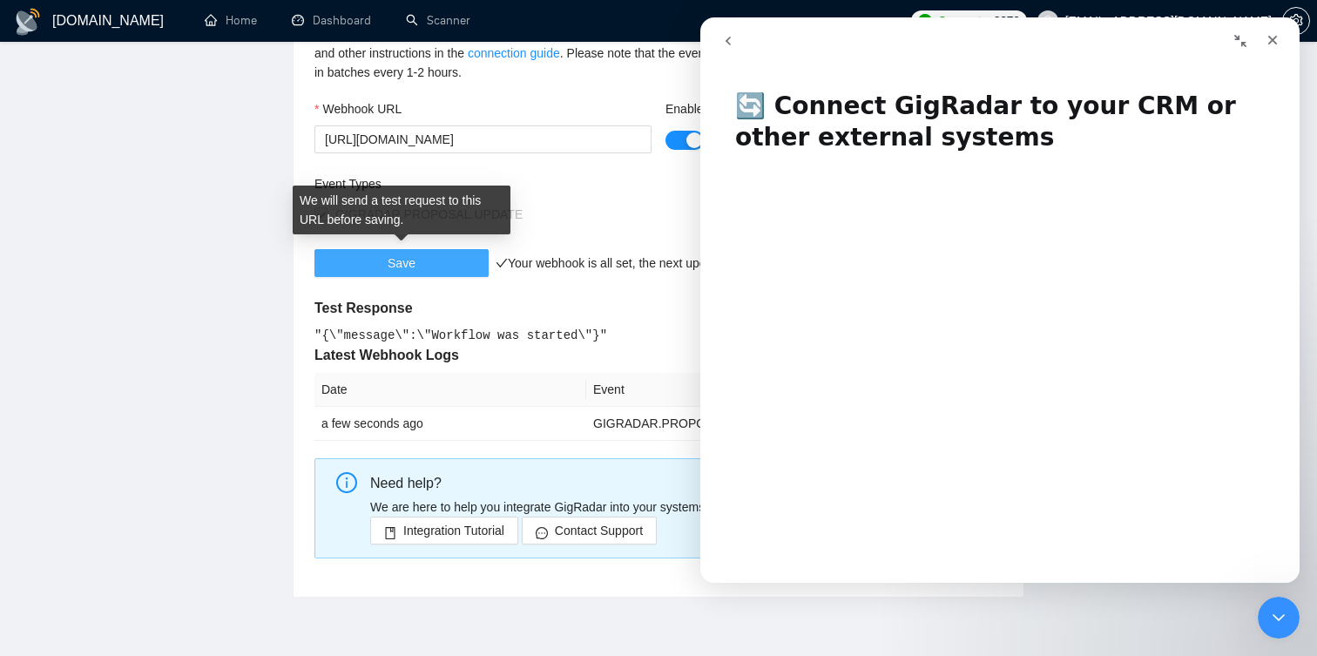
click at [396, 261] on span "Save" at bounding box center [402, 263] width 28 height 19
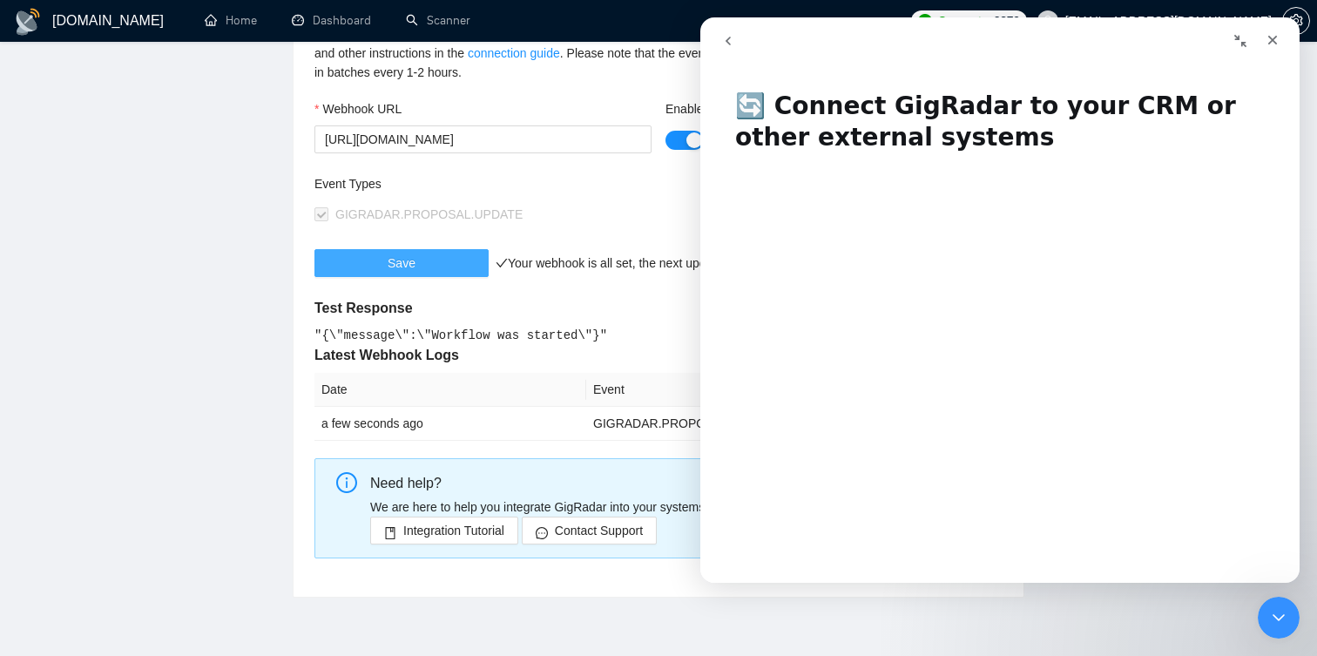
scroll to position [5, 0]
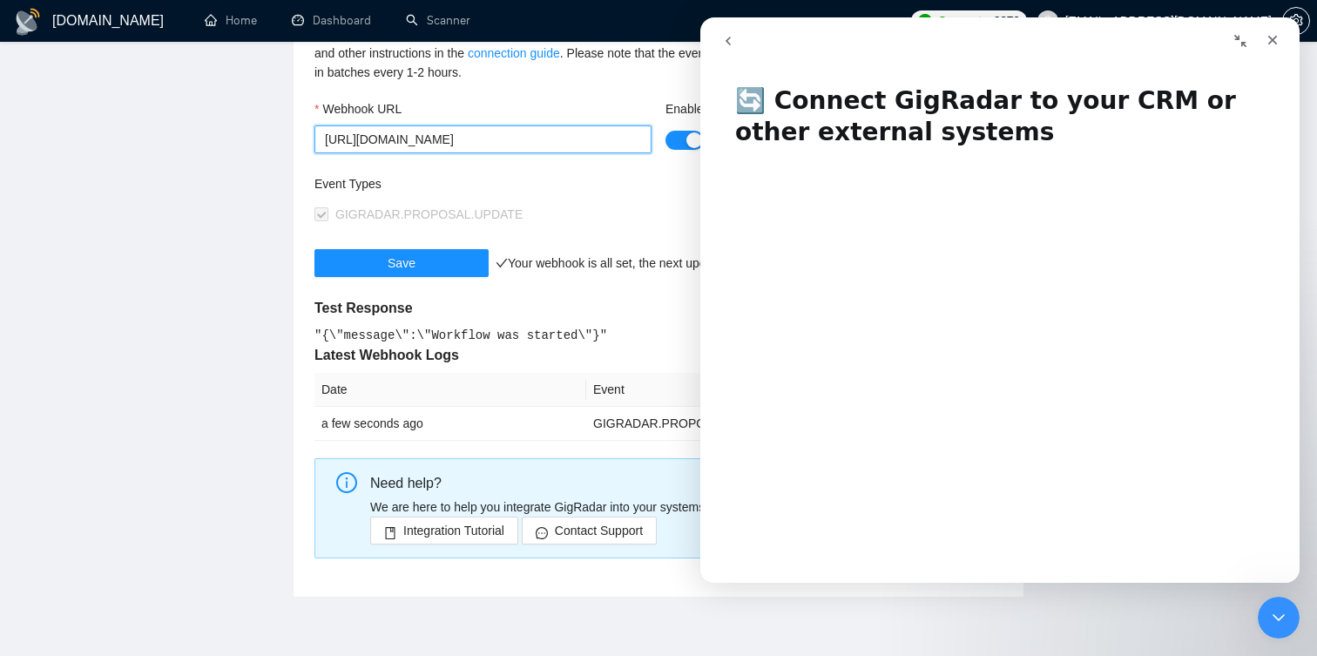
click at [572, 138] on input "[URL][DOMAIN_NAME]" at bounding box center [483, 139] width 337 height 28
paste input "-test"
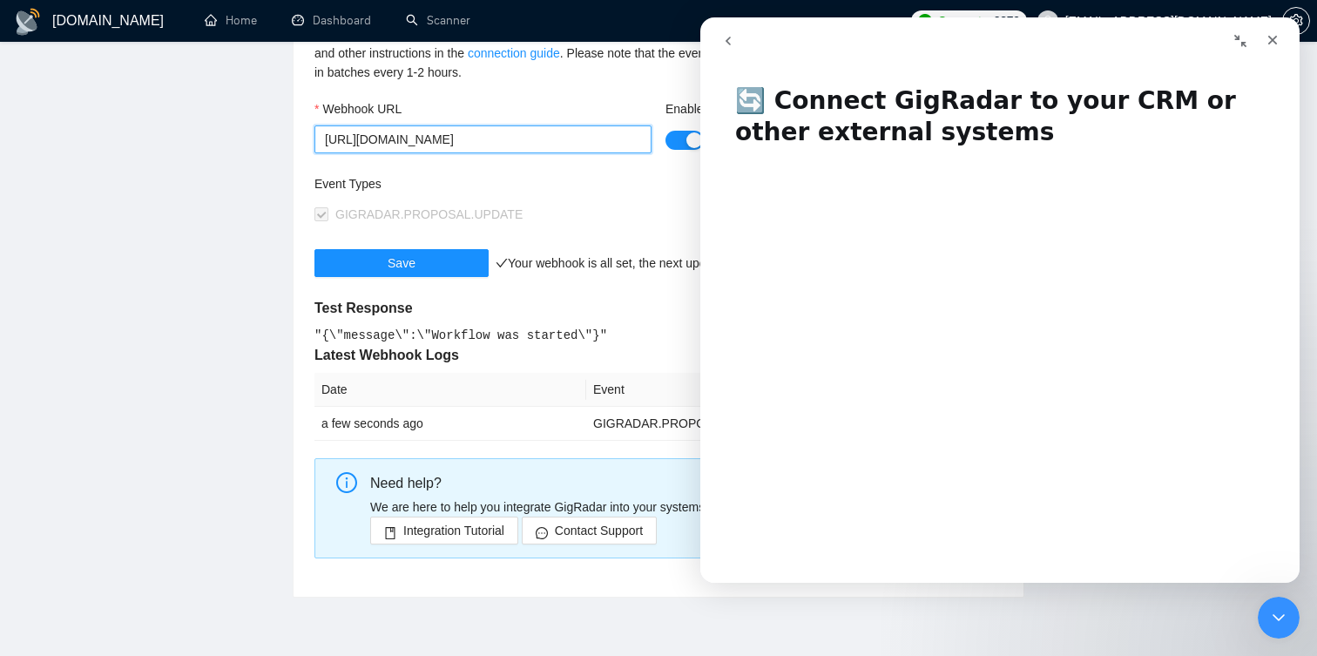
type input "https://n8n.internal.ripeseed.io/webhook-test/be6a8bf1-fa4a-4b78-ad7a-59c0255f1…"
click at [627, 209] on div "GIGRADAR.PROPOSAL.UPDATE" at bounding box center [487, 214] width 344 height 19
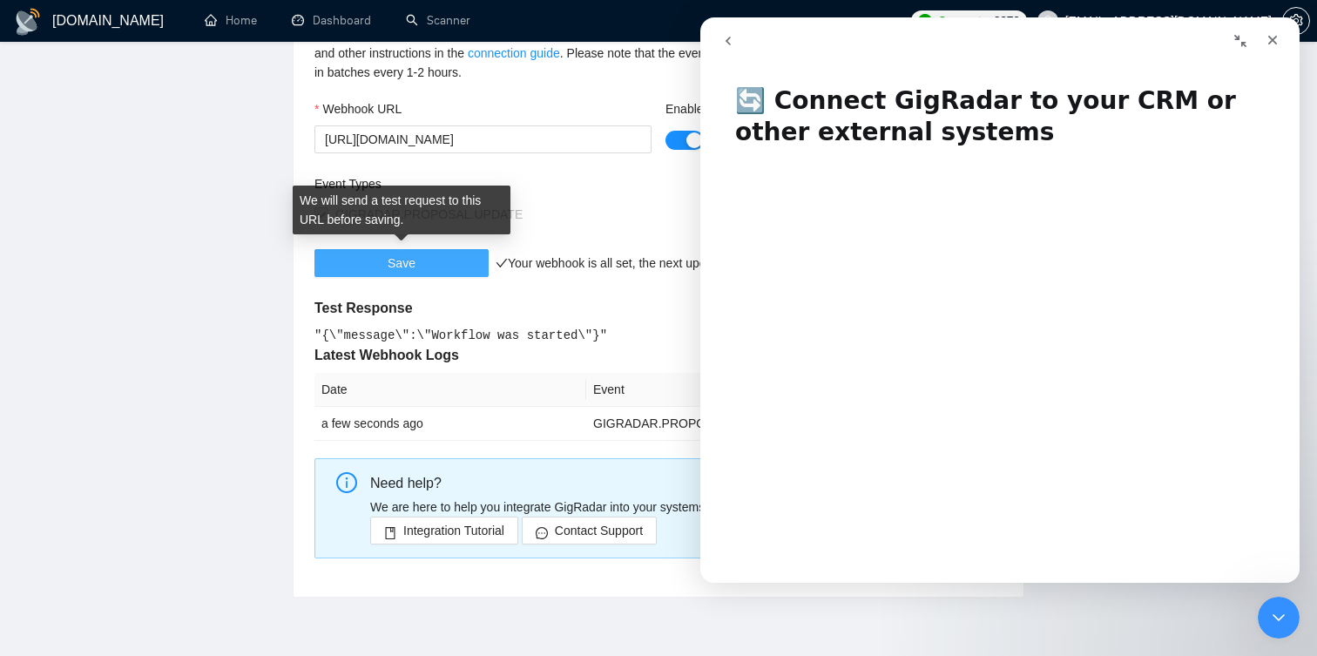
click at [417, 268] on button "Save" at bounding box center [402, 263] width 174 height 28
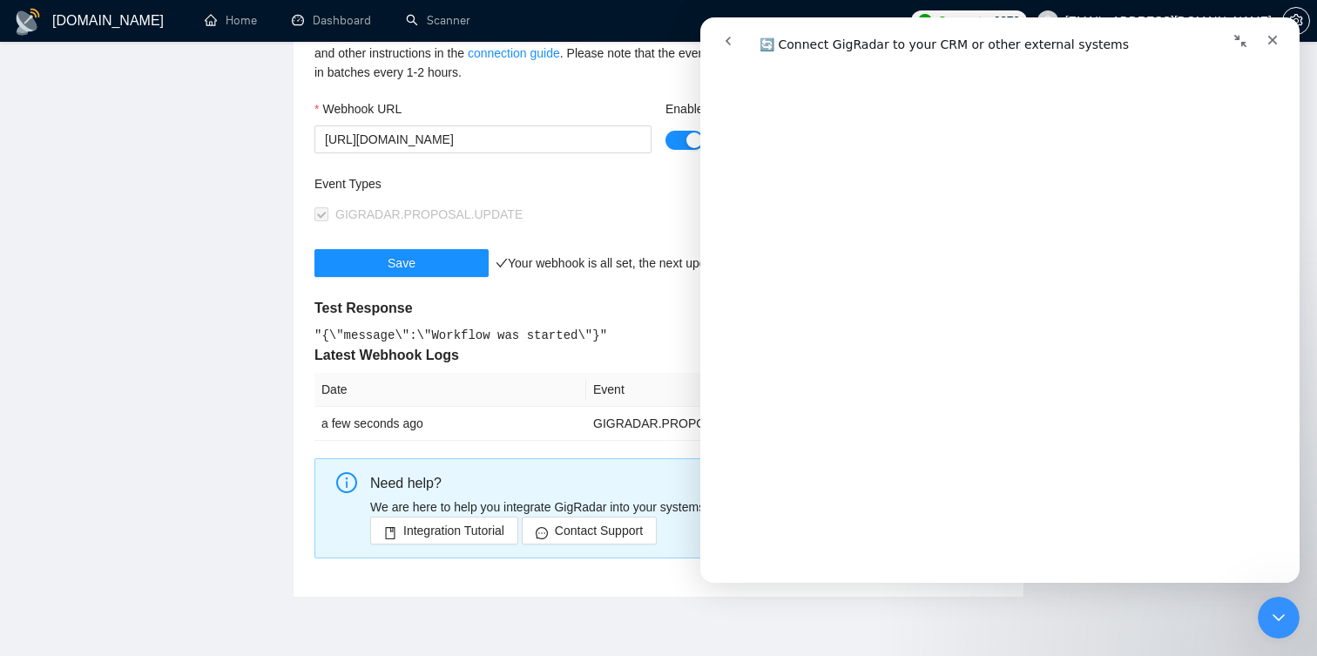
scroll to position [1389, 0]
click at [305, 249] on div "Custom Integration (Webhook) GigRadar will send POST requests to the specified …" at bounding box center [659, 272] width 730 height 652
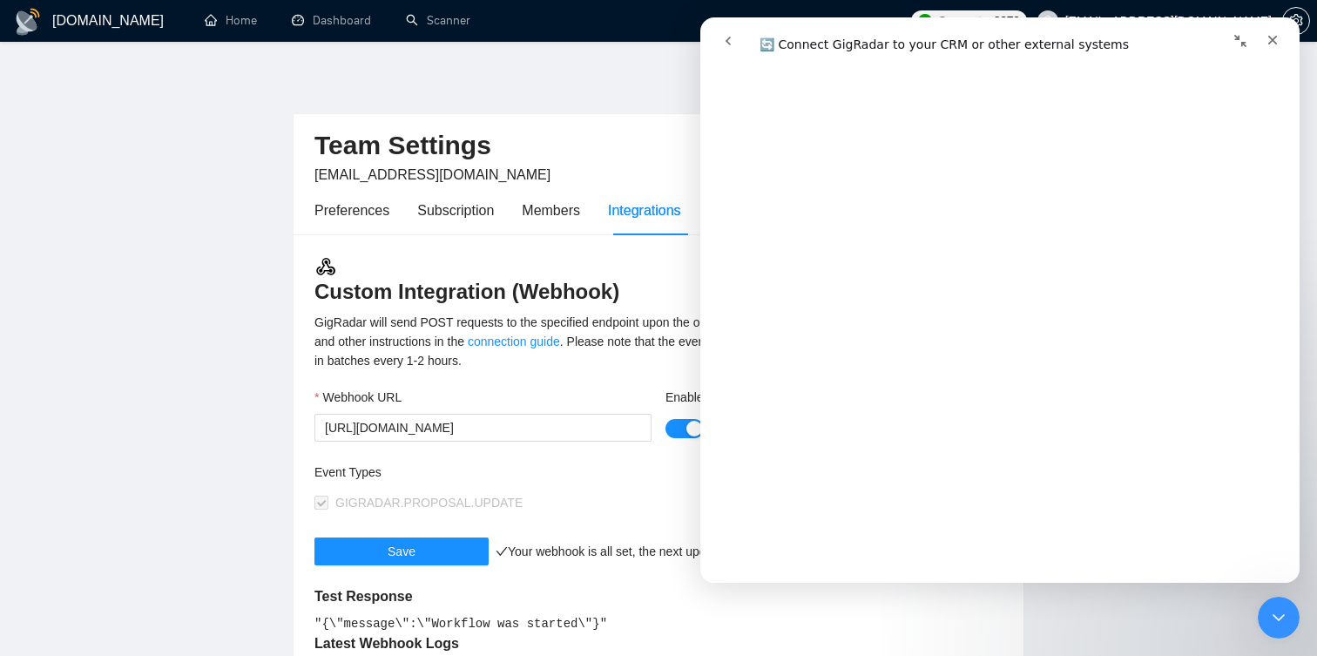
click at [287, 256] on main "Team Settings hashir@ripeseed.io Preferences Subscription Members Integrations …" at bounding box center [659, 478] width 1262 height 816
click at [1281, 33] on div "Close" at bounding box center [1272, 39] width 31 height 31
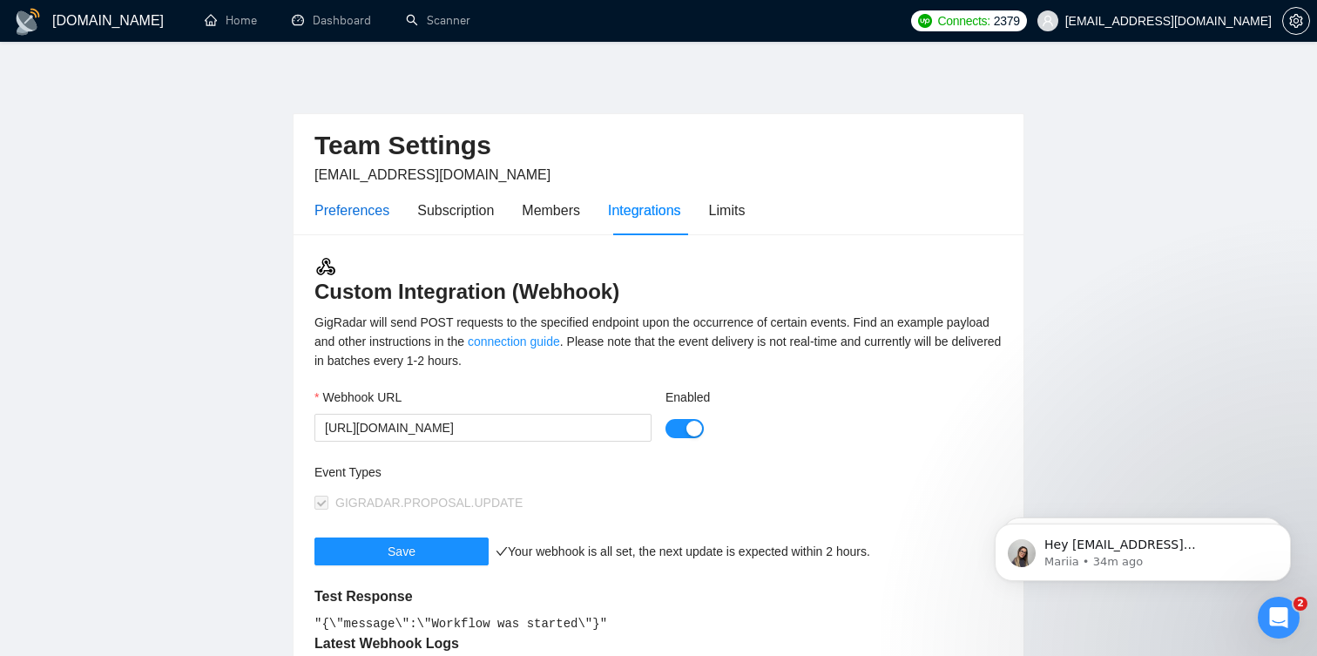
click at [363, 207] on div "Preferences" at bounding box center [352, 211] width 75 height 22
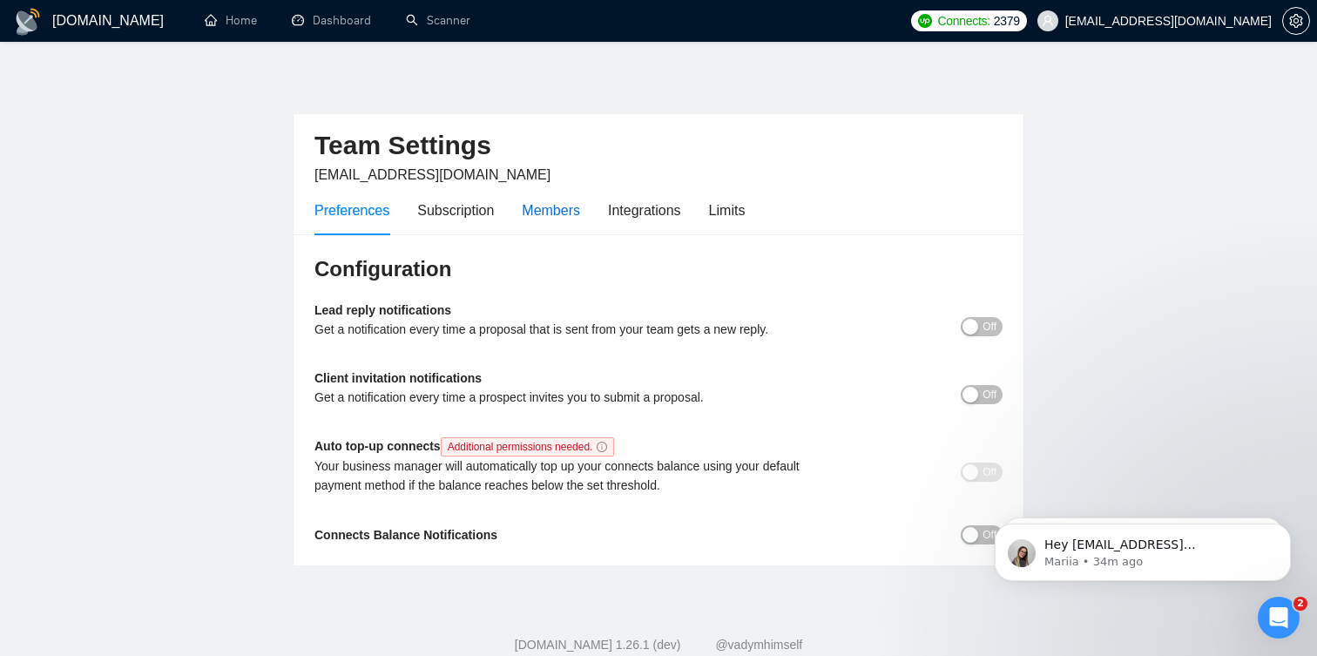
click at [555, 211] on div "Members" at bounding box center [551, 211] width 58 height 22
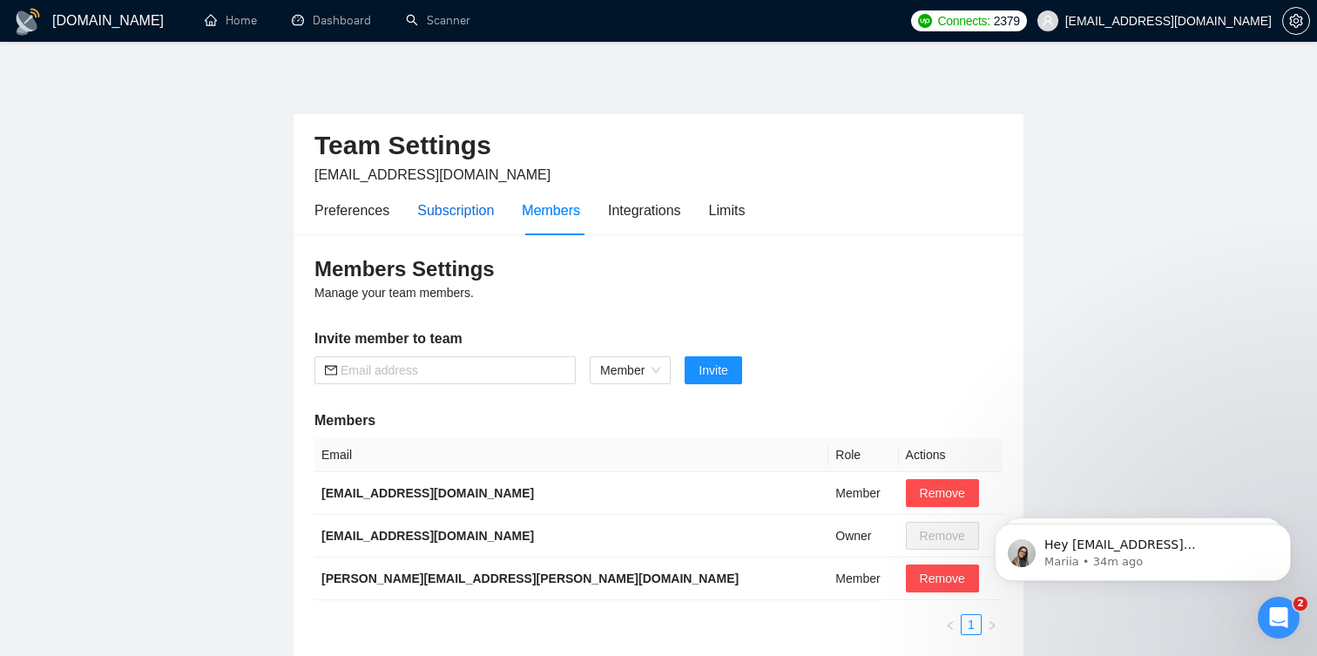
click at [466, 209] on div "Subscription" at bounding box center [455, 211] width 77 height 22
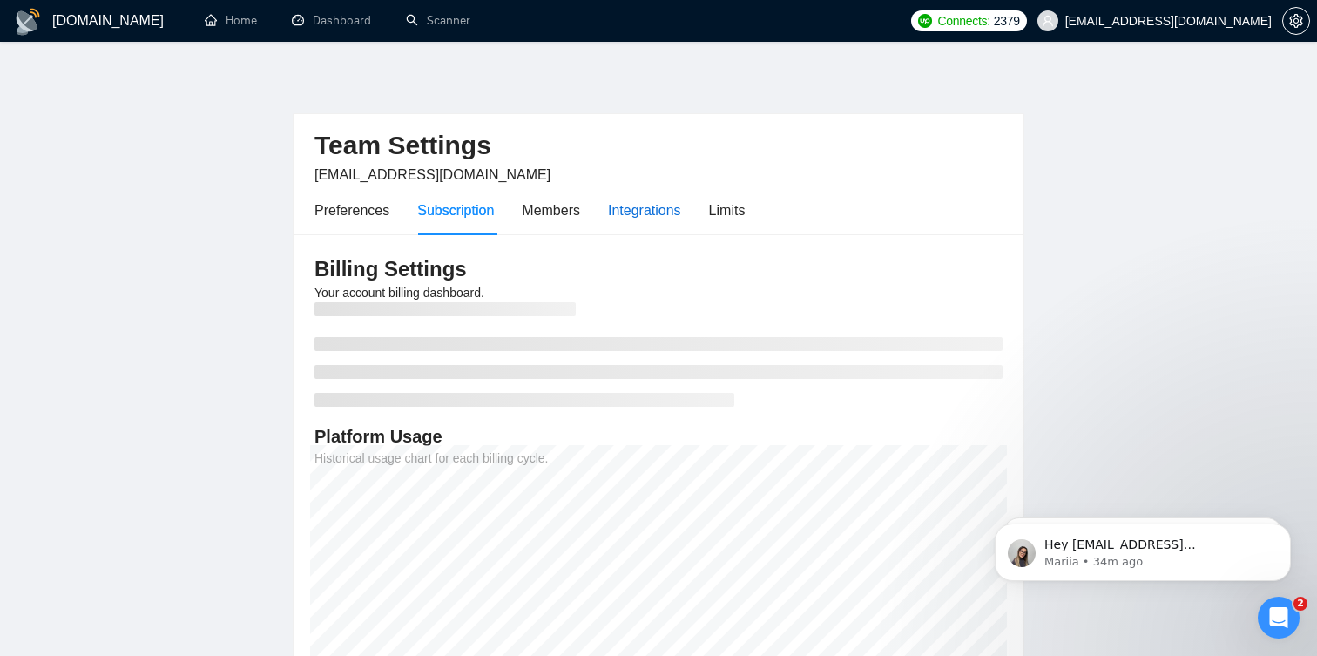
click at [673, 211] on div "Integrations" at bounding box center [644, 211] width 73 height 22
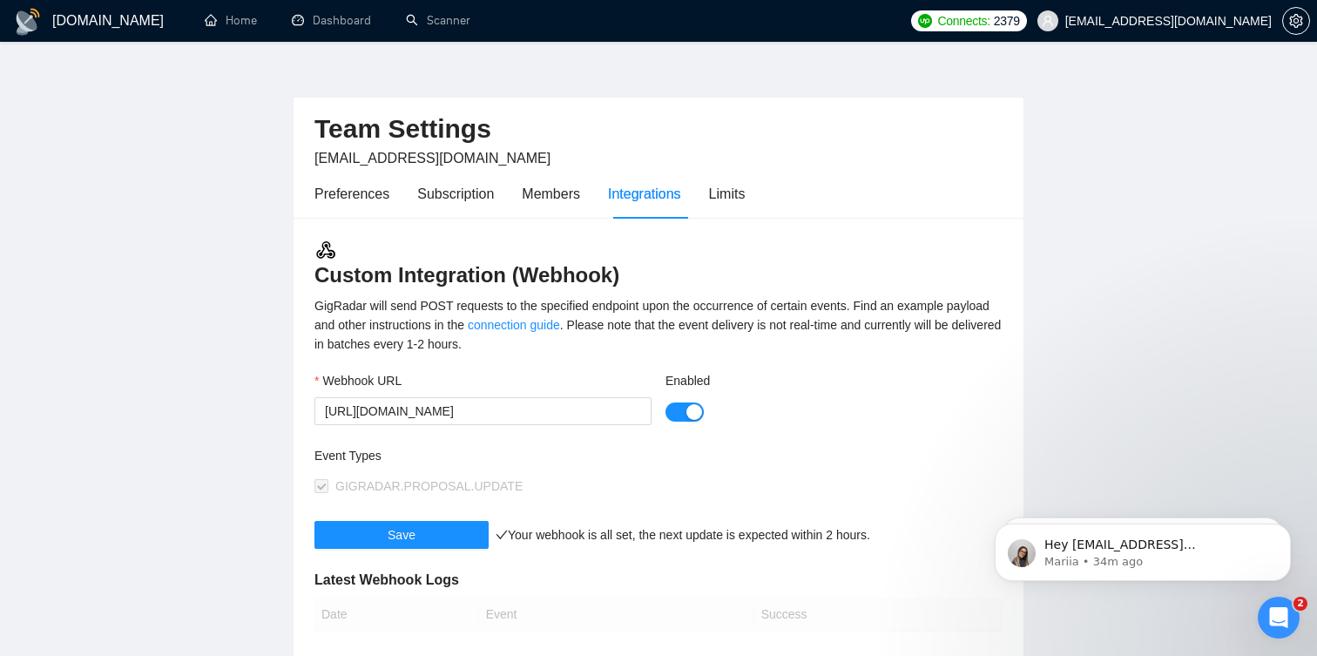
scroll to position [7, 0]
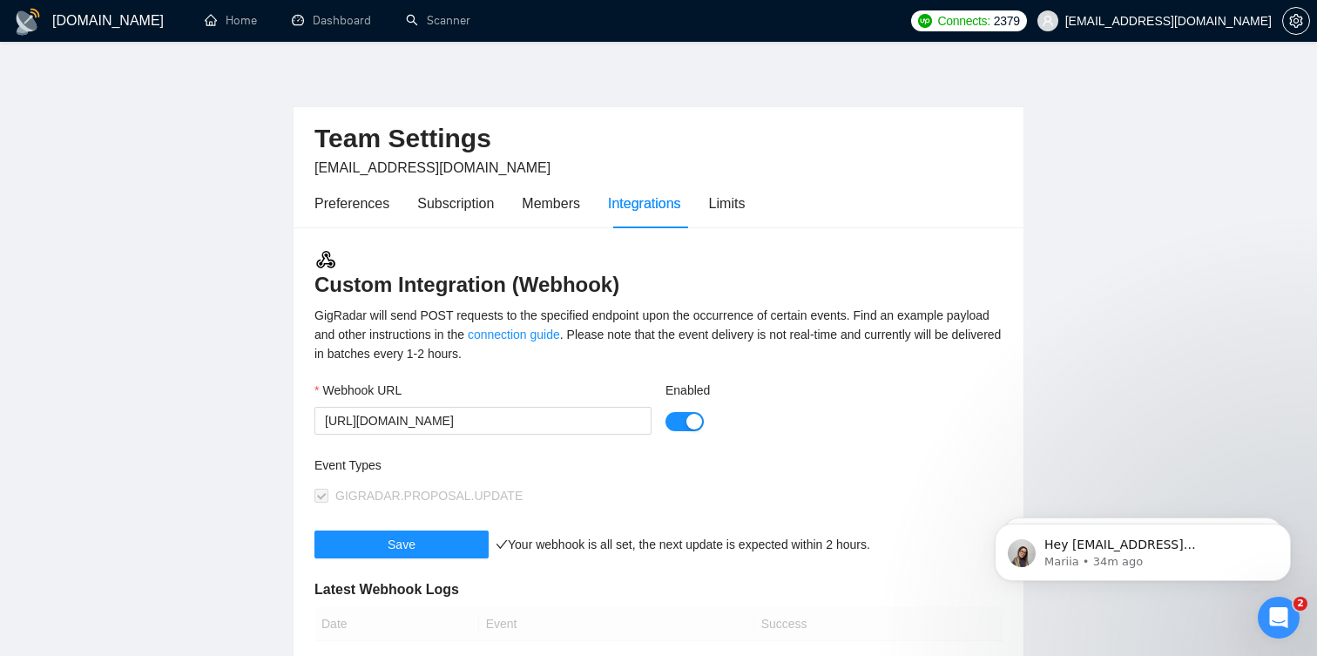
click at [684, 414] on button "Enabled" at bounding box center [685, 421] width 38 height 19
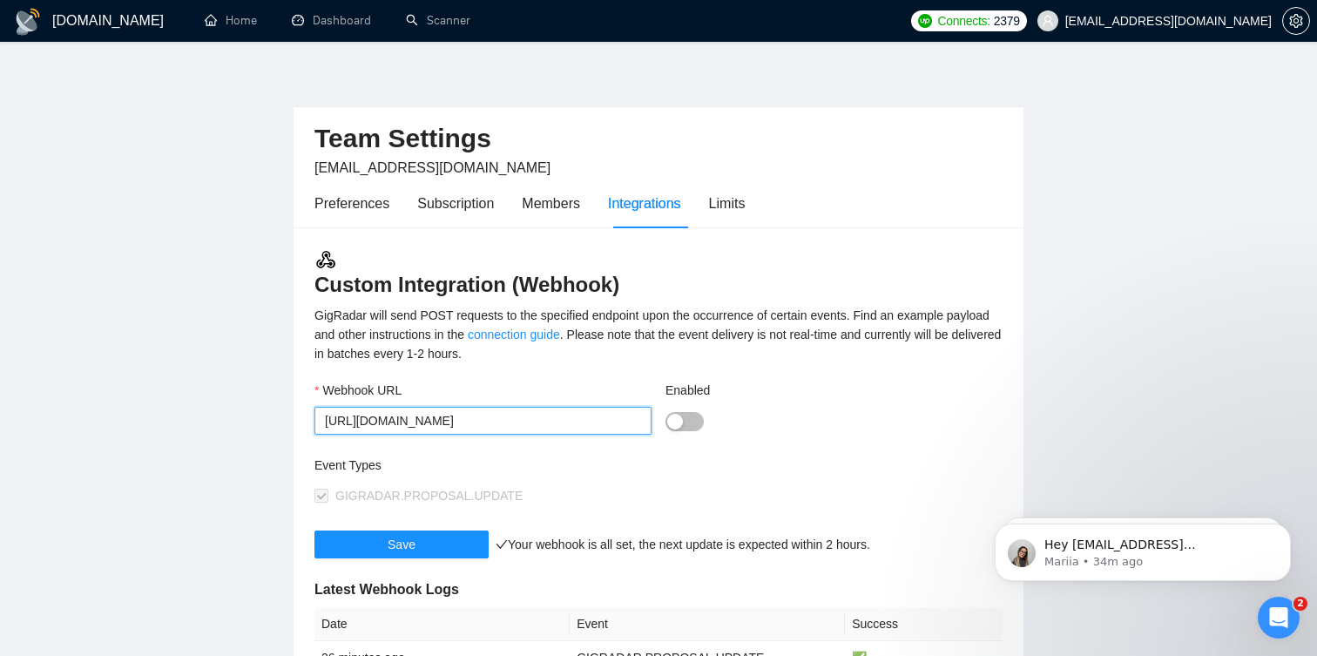
click at [453, 423] on input "https://n8n.internal.ripeseed.io/webhook-test/be6a8bf1-fa4a-4b78-ad7a-59c0255f1…" at bounding box center [483, 421] width 337 height 28
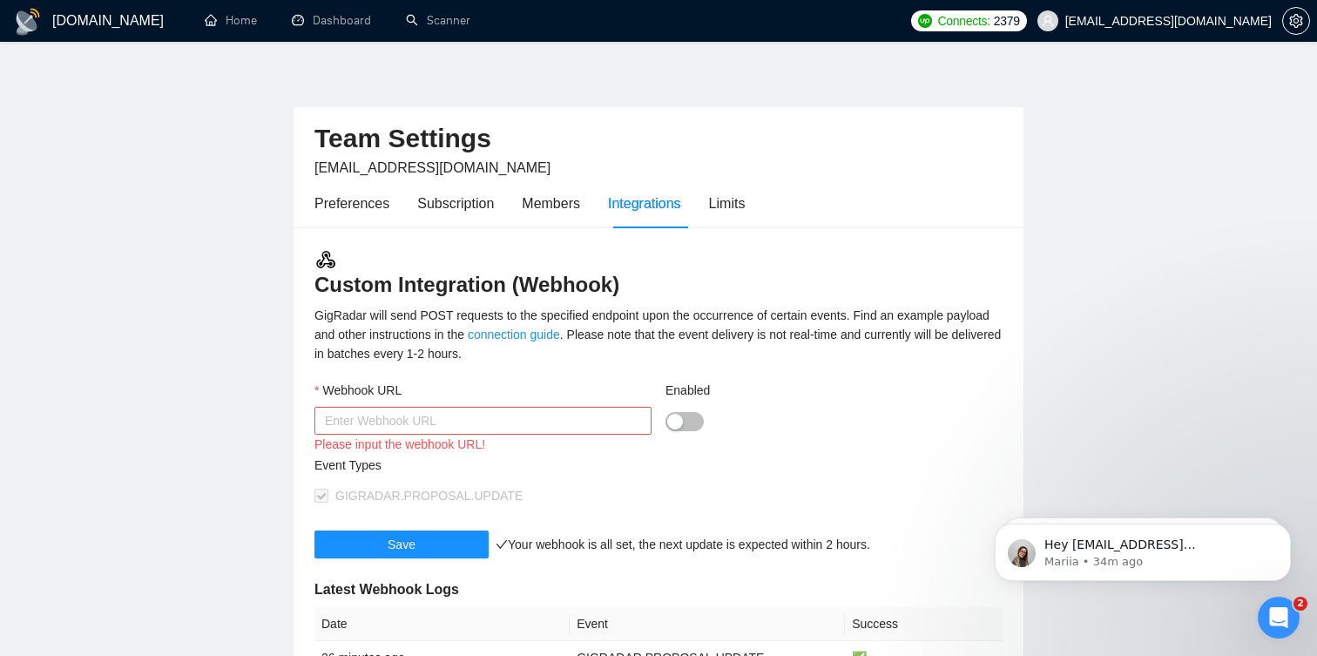
click at [757, 360] on div "GigRadar will send POST requests to the specified endpoint upon the occurrence …" at bounding box center [659, 335] width 688 height 58
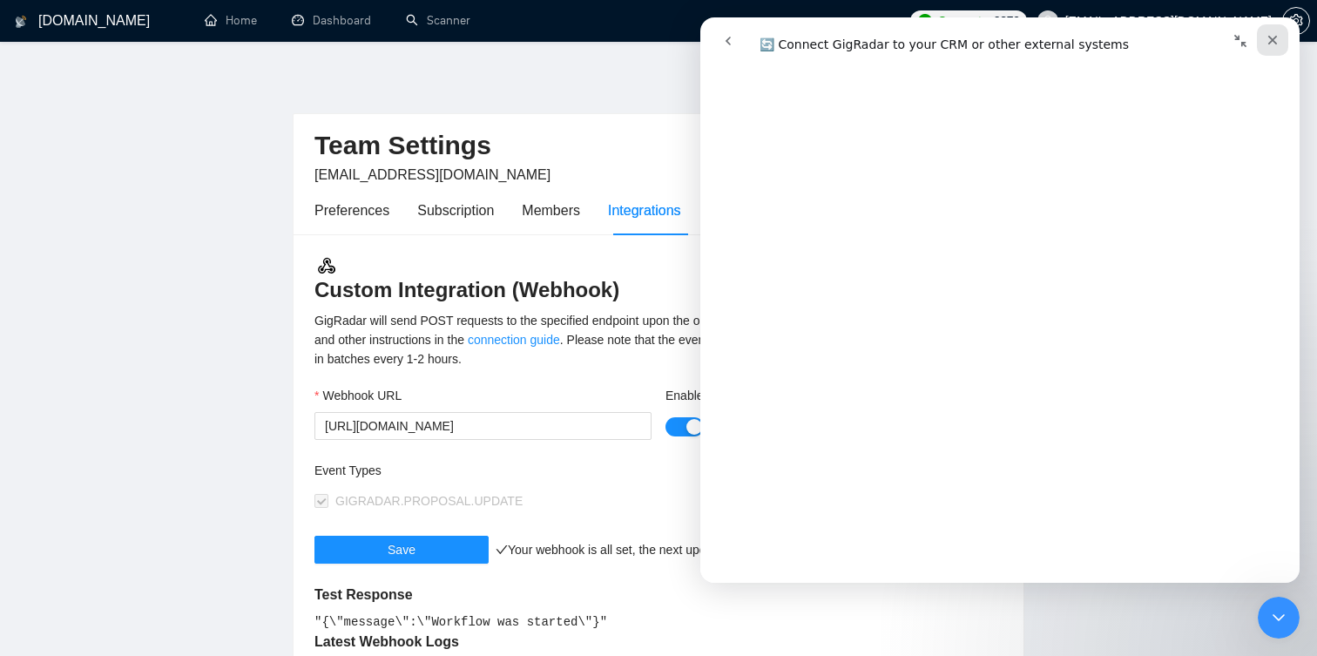
click at [1275, 39] on icon "Close" at bounding box center [1273, 40] width 14 height 14
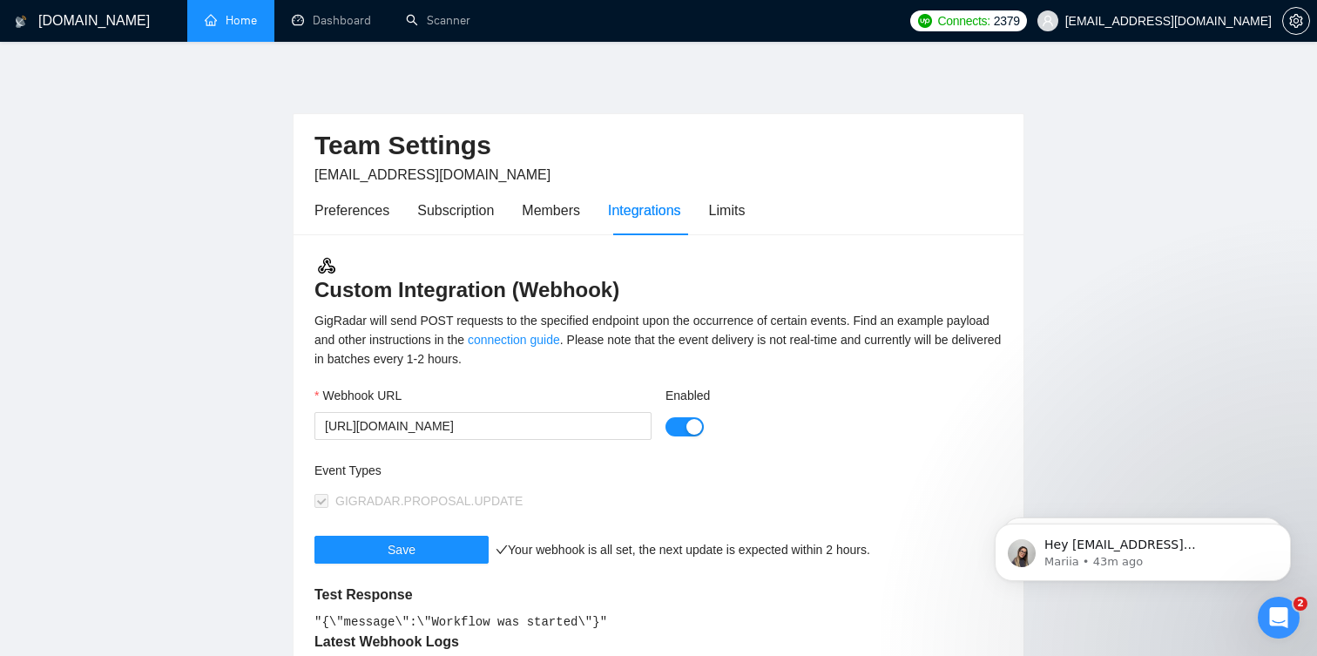
click at [236, 17] on link "Home" at bounding box center [231, 20] width 52 height 15
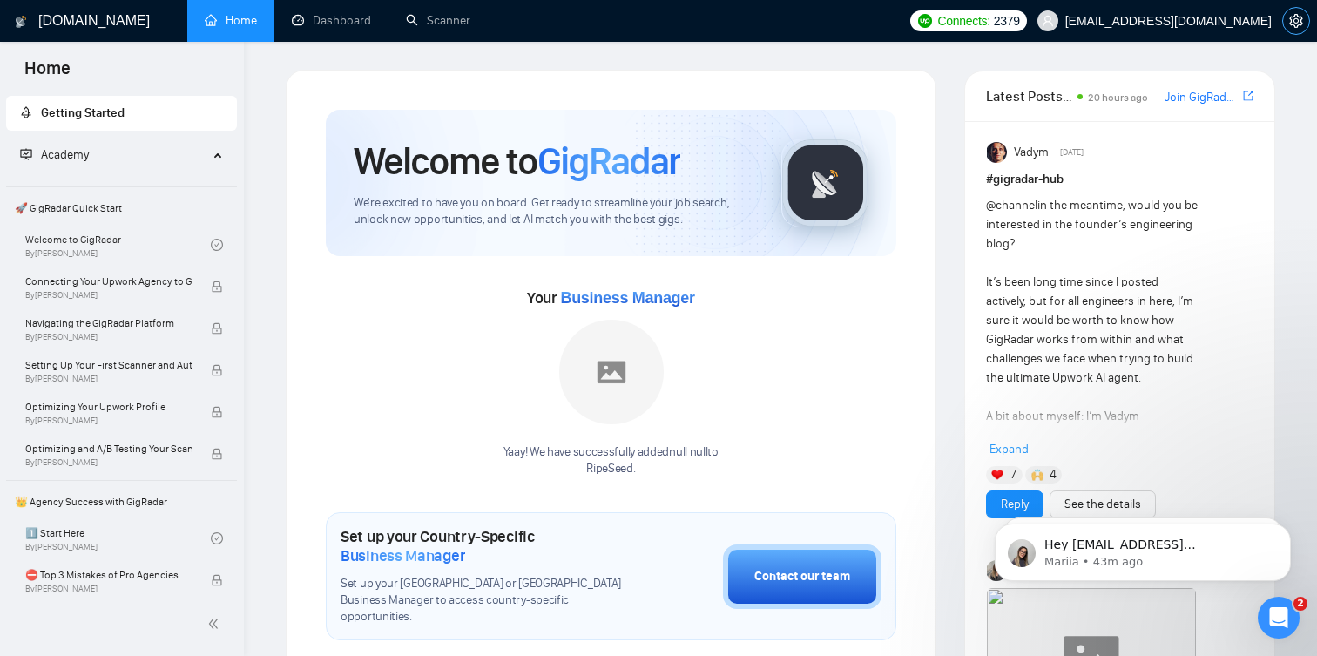
click at [1303, 25] on icon "setting" at bounding box center [1297, 21] width 14 height 14
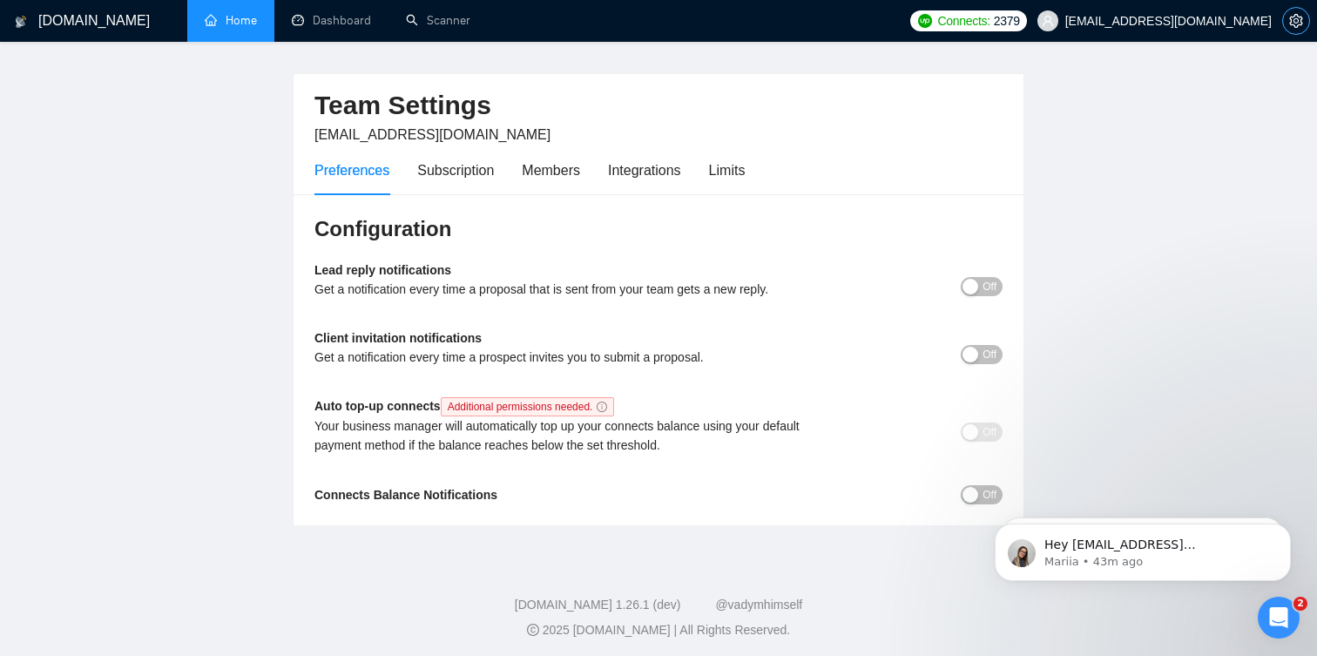
scroll to position [44, 0]
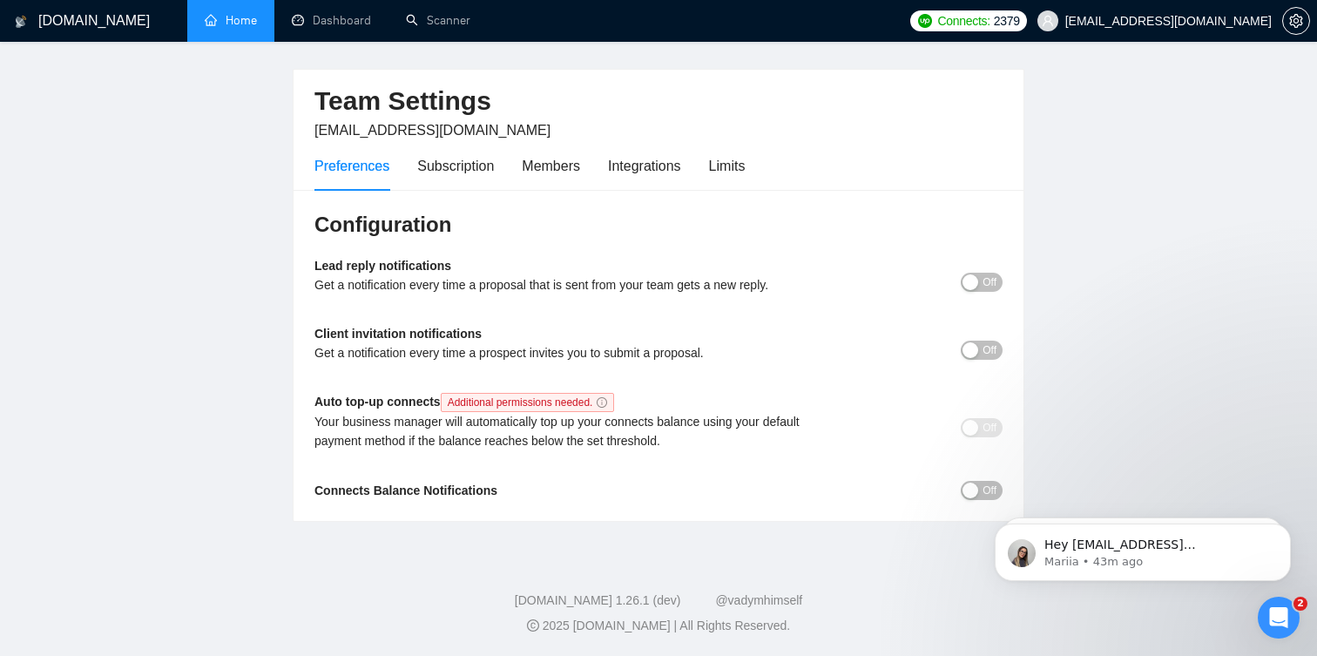
click at [983, 350] on span "Off" at bounding box center [990, 350] width 14 height 19
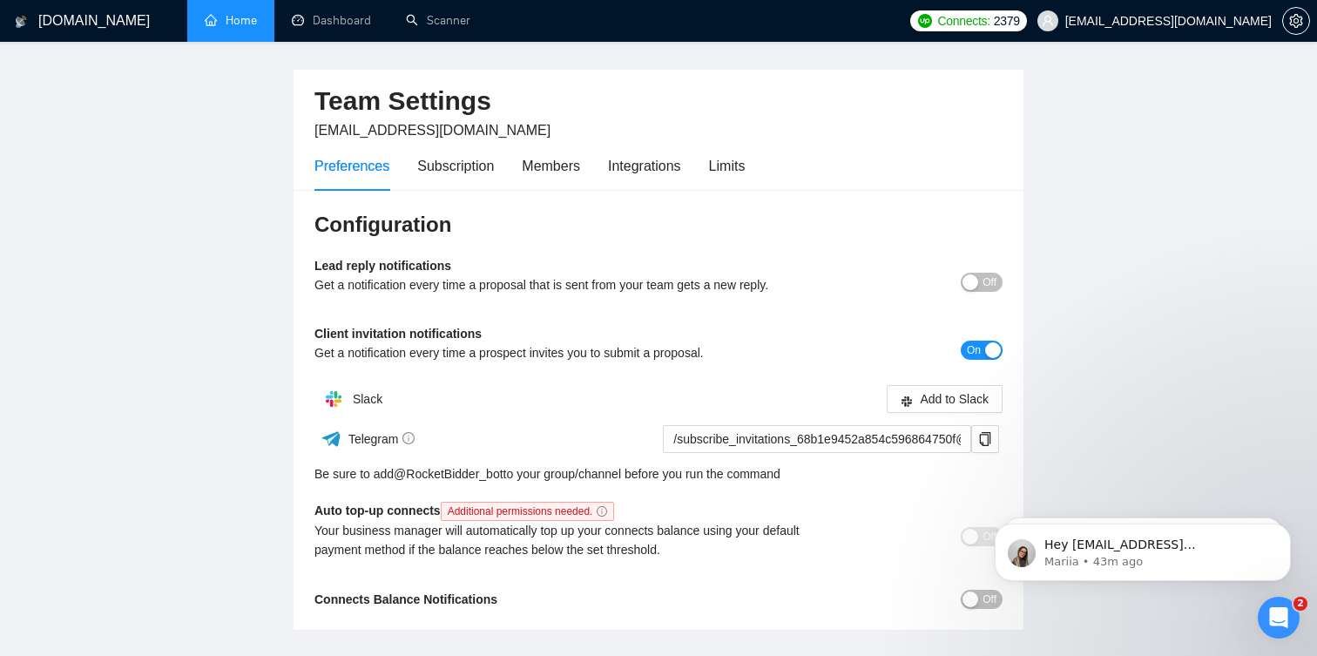
click at [985, 352] on div "button" at bounding box center [993, 350] width 16 height 16
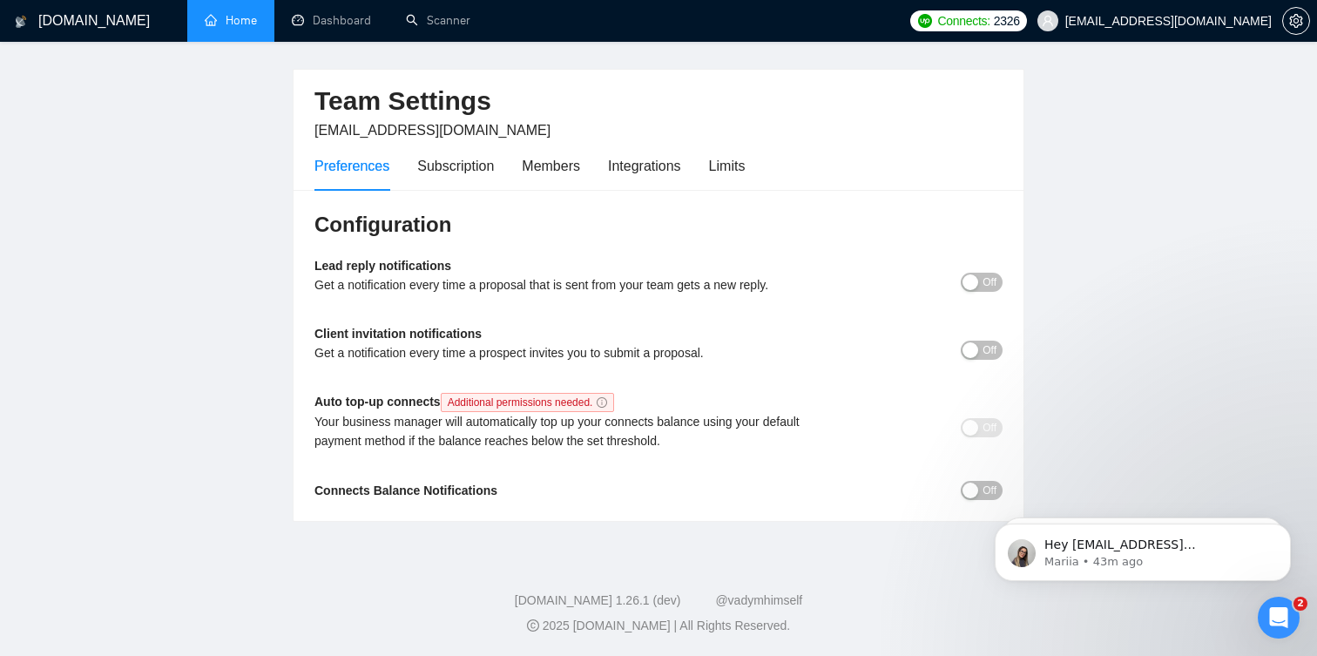
click at [66, 20] on h1 "[DOMAIN_NAME]" at bounding box center [94, 21] width 112 height 42
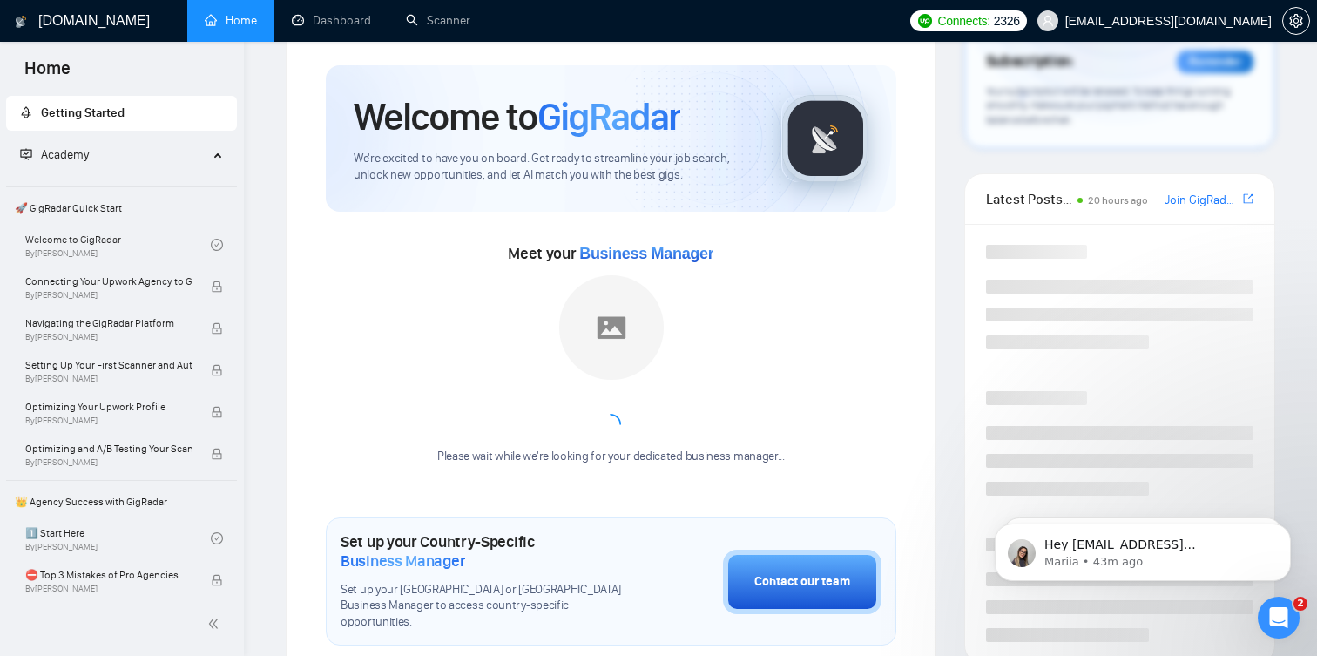
scroll to position [288, 0]
